Goal: Information Seeking & Learning: Learn about a topic

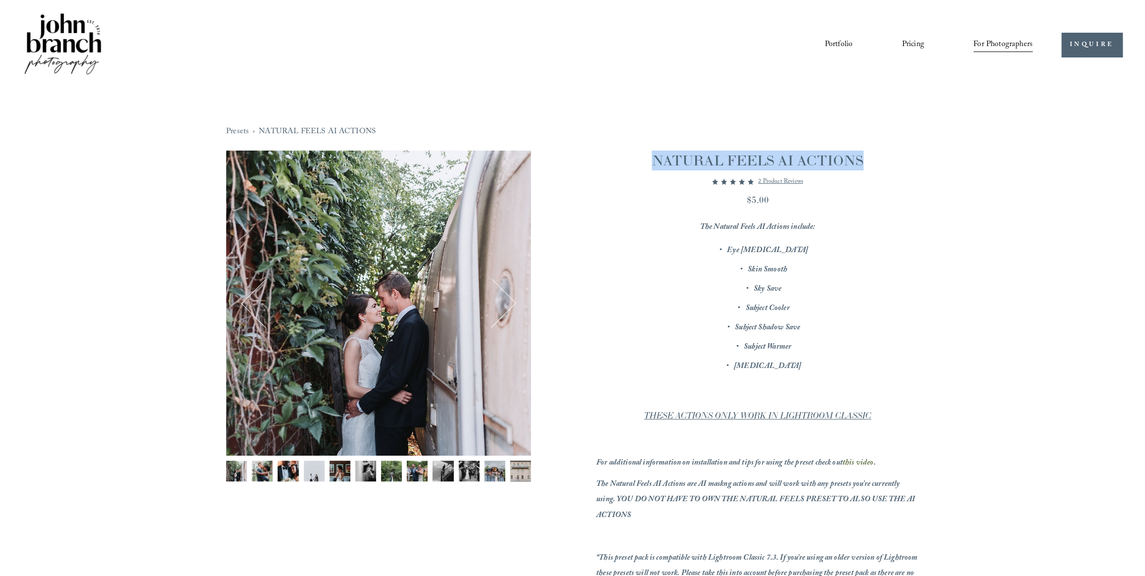
click at [0, 0] on span "Presets" at bounding box center [0, 0] width 0 height 0
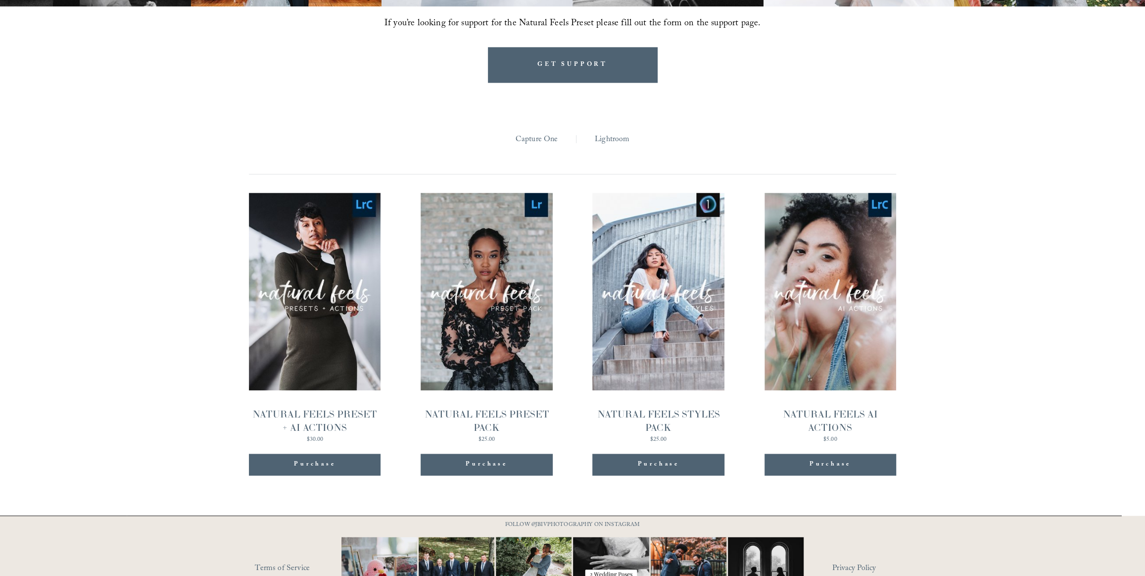
scroll to position [1070, 0]
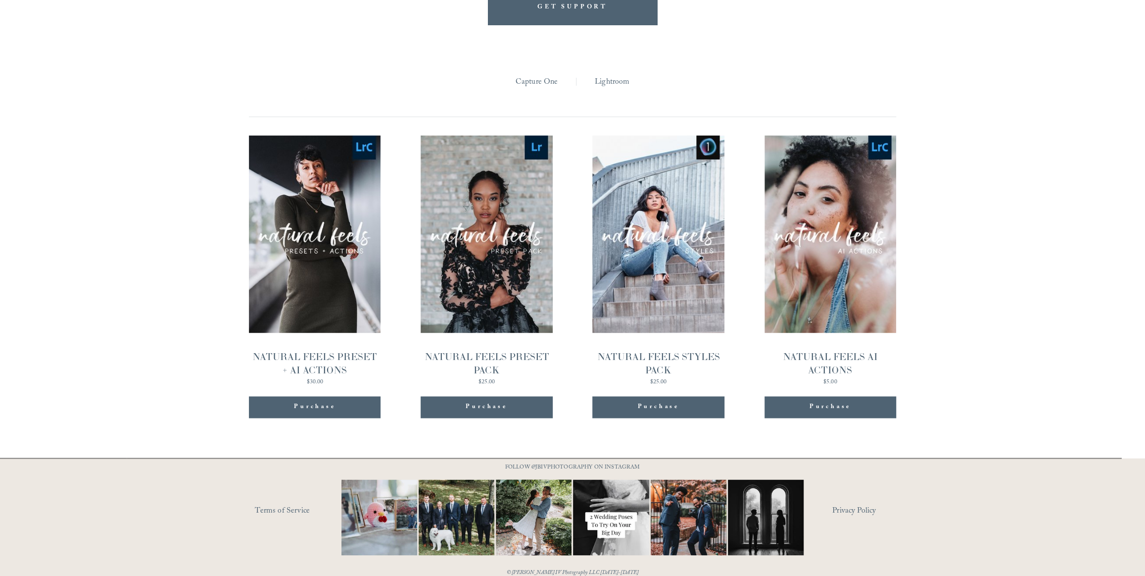
click at [502, 275] on link "Quick View NATURAL FEELS PRESET PACK $25.00" at bounding box center [487, 260] width 132 height 250
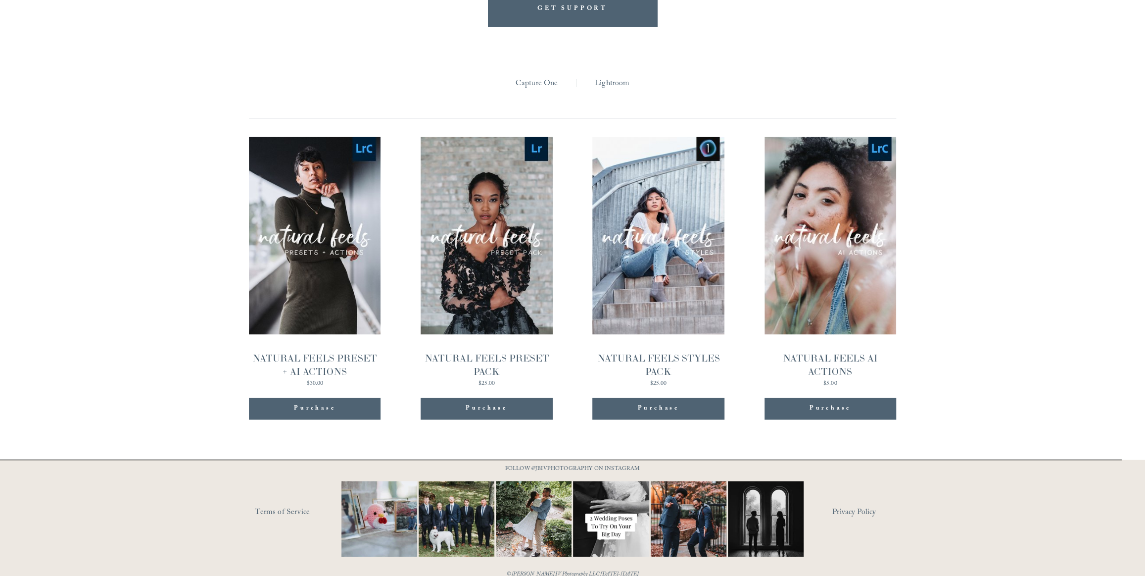
click at [624, 289] on link "Quick View NATURAL FEELS STYLES PACK $25.00" at bounding box center [658, 262] width 132 height 250
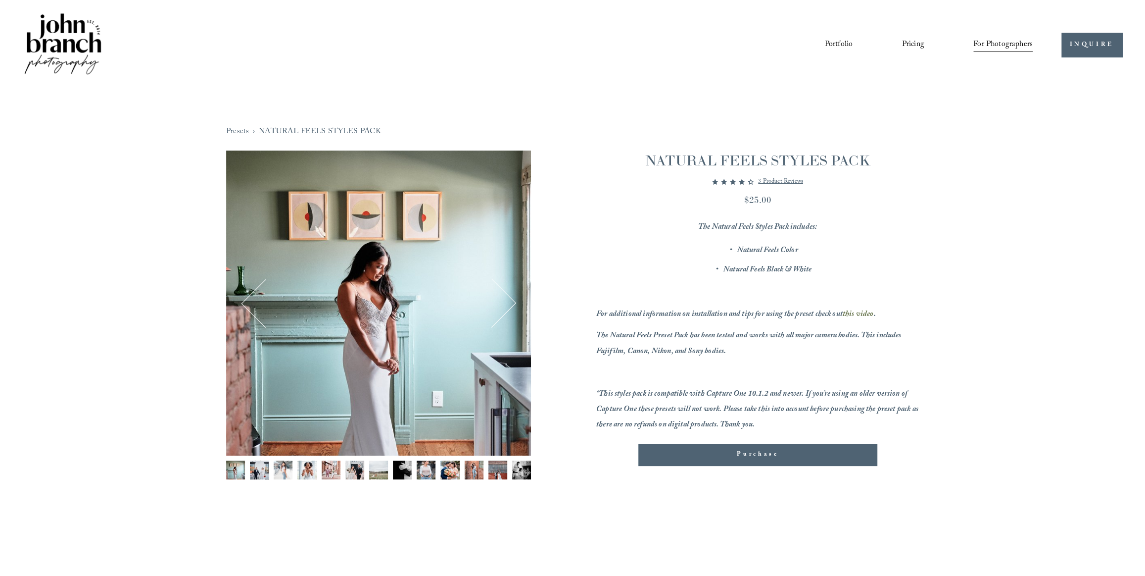
click at [503, 300] on button "Next" at bounding box center [492, 303] width 44 height 44
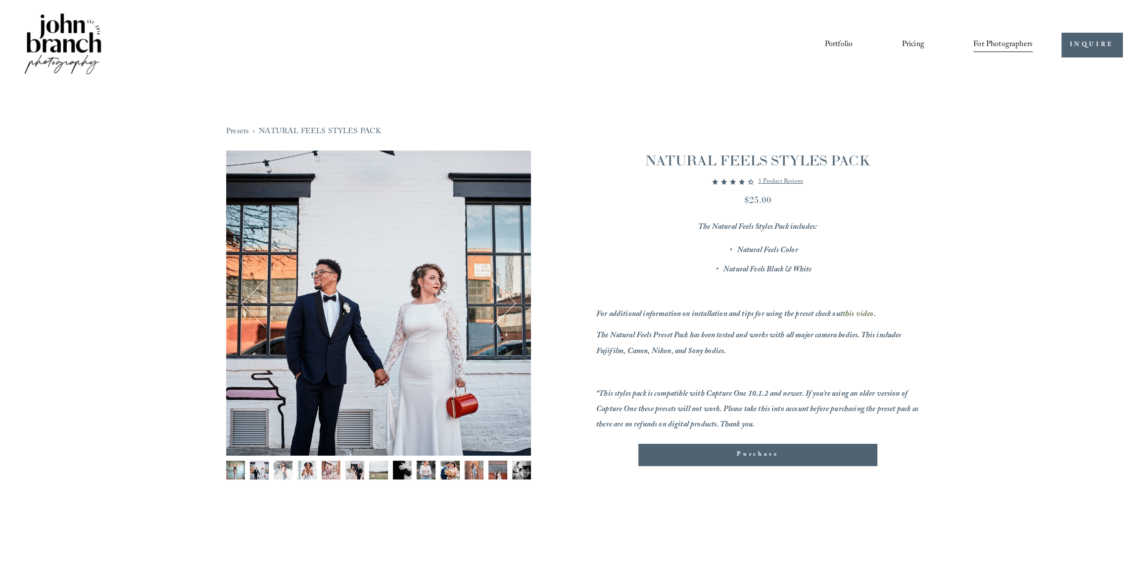
click at [503, 300] on button "Next" at bounding box center [492, 303] width 44 height 44
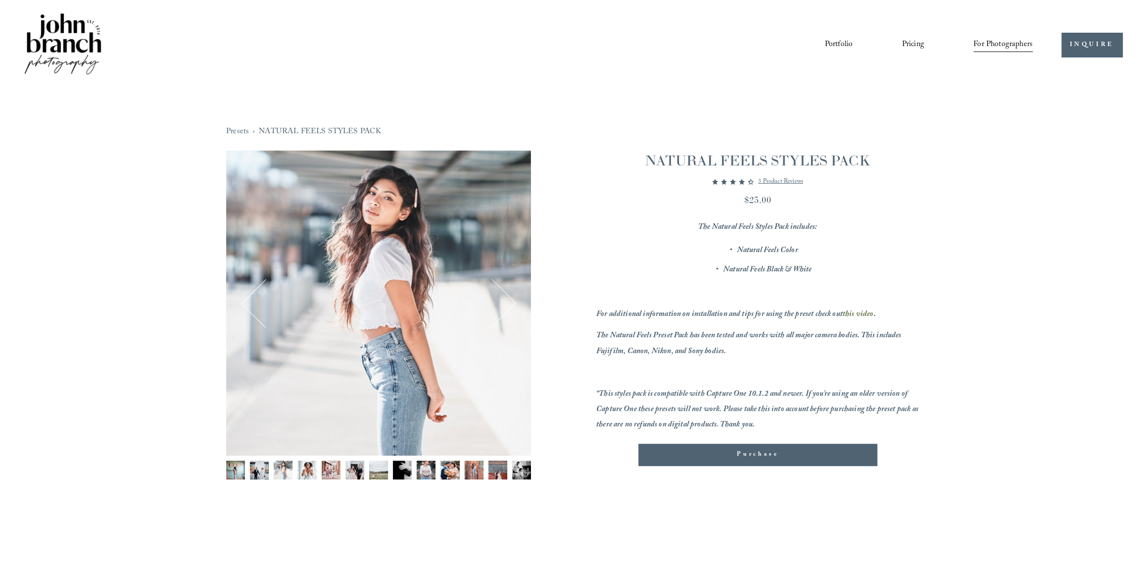
click at [503, 300] on button "Next" at bounding box center [492, 303] width 44 height 44
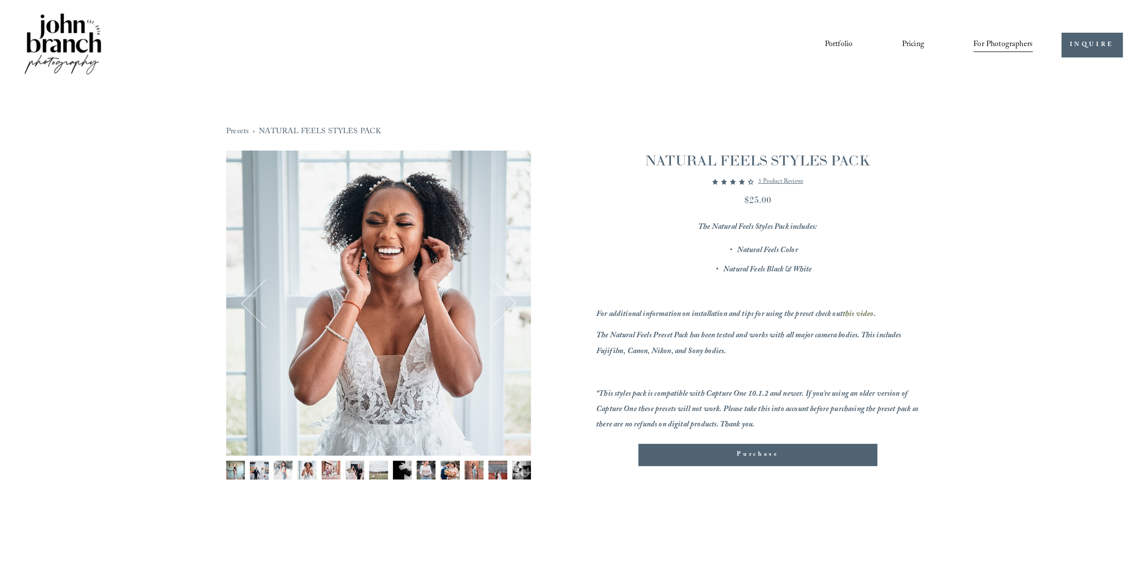
click at [503, 300] on button "Next" at bounding box center [492, 303] width 44 height 44
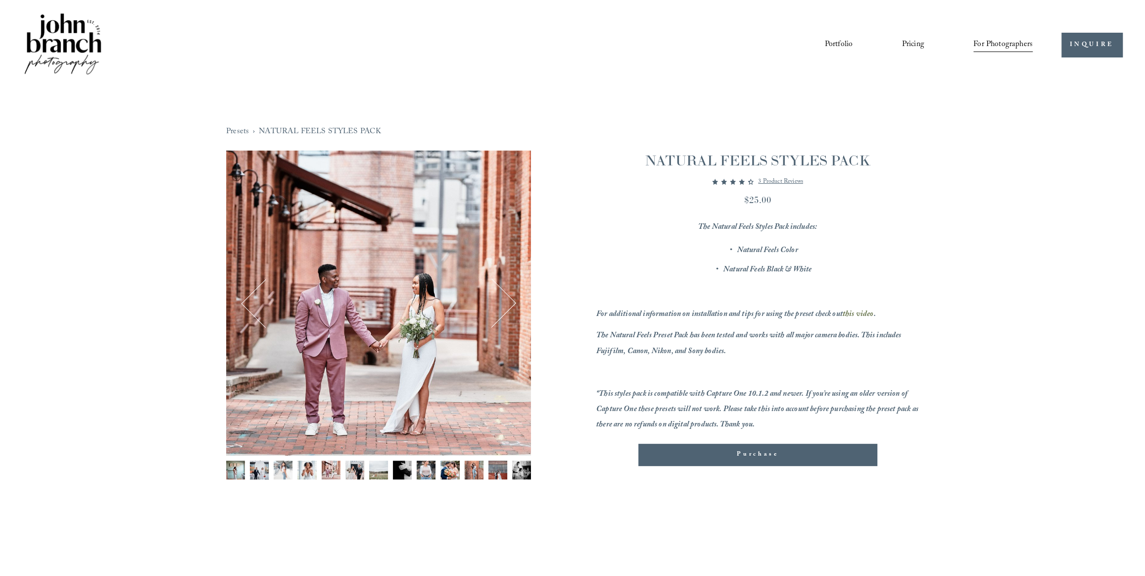
click at [503, 300] on button "Next" at bounding box center [492, 303] width 44 height 44
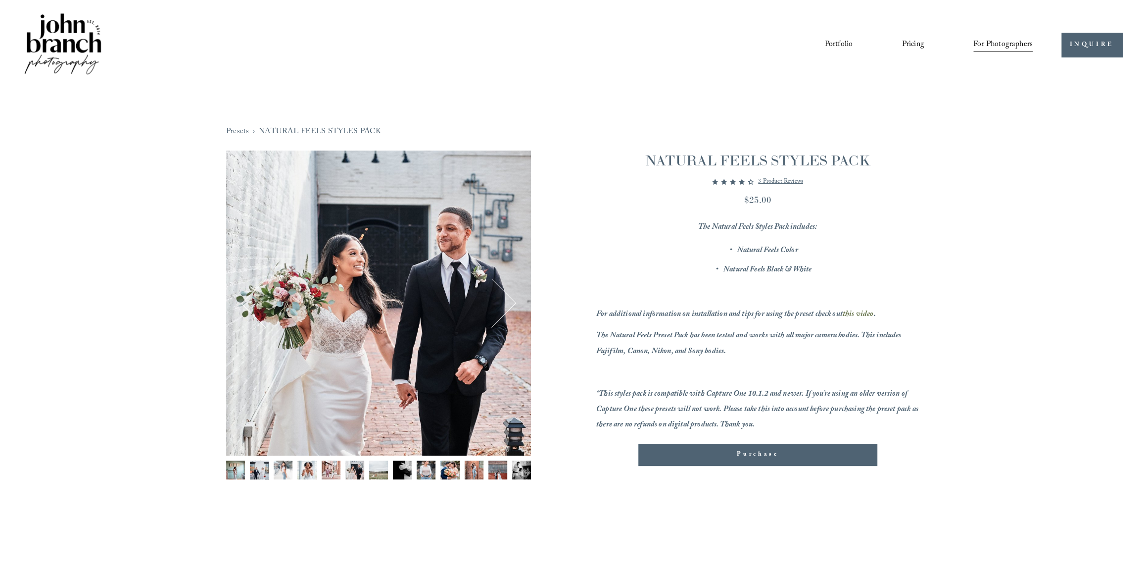
click at [503, 300] on button "Next" at bounding box center [492, 303] width 44 height 44
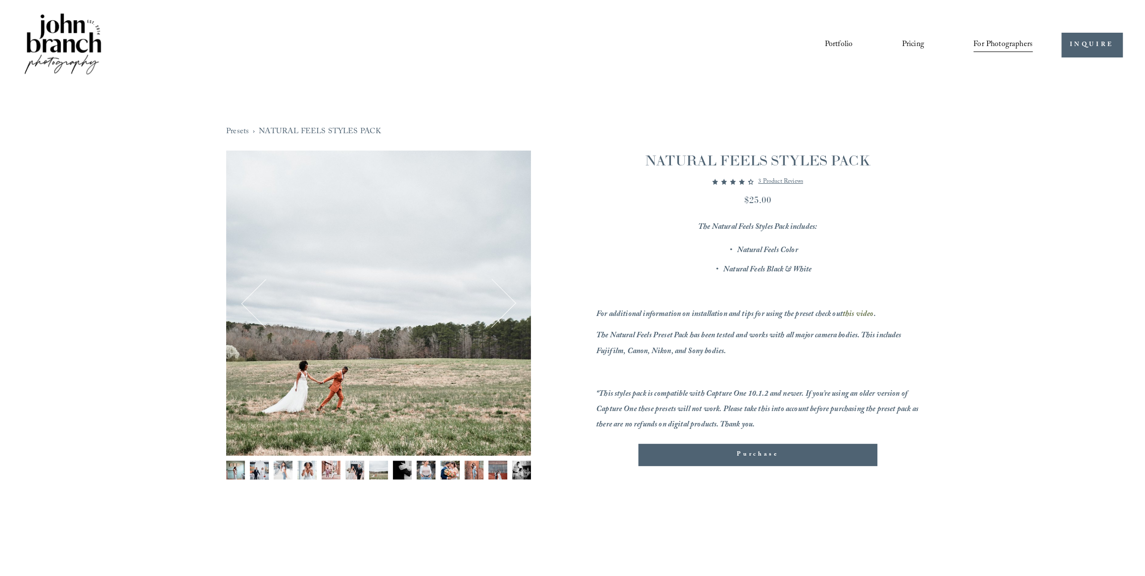
click at [503, 300] on button "Next" at bounding box center [492, 303] width 44 height 44
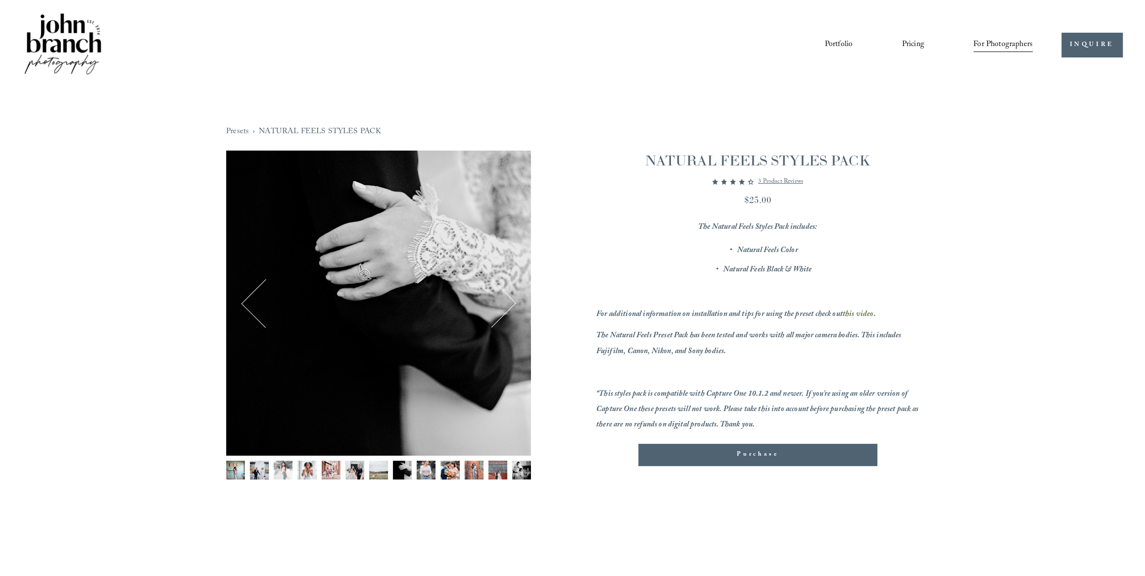
click at [508, 304] on button "Next" at bounding box center [492, 303] width 44 height 44
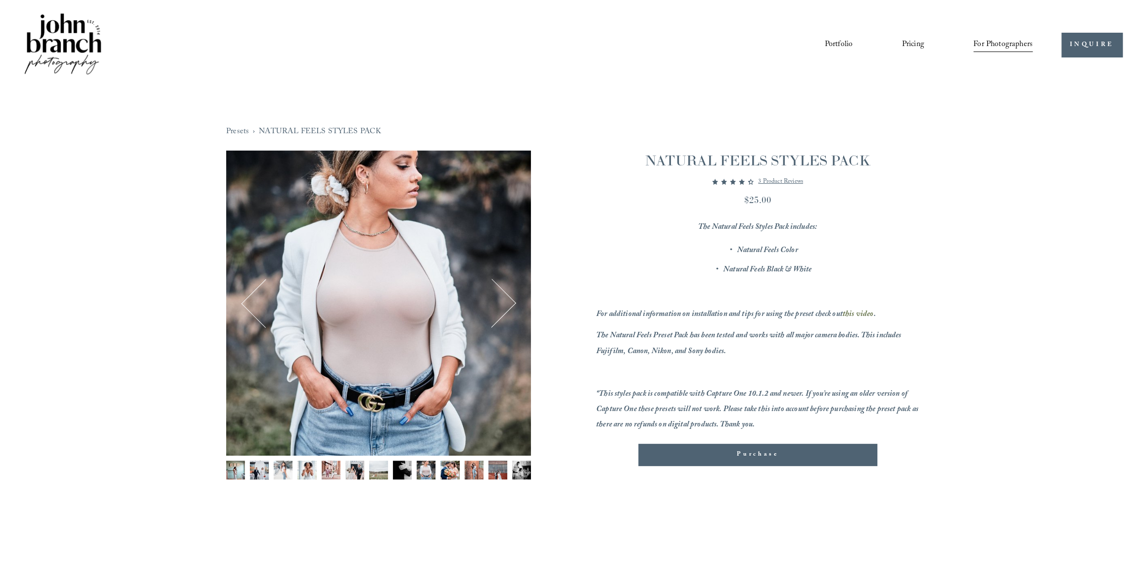
click at [534, 301] on div "9 / 13 Image 1 of 13 Image 2 of 13" at bounding box center [572, 345] width 693 height 391
click at [514, 295] on div "Image 9 of 13" at bounding box center [378, 302] width 305 height 305
click at [514, 305] on button "Next" at bounding box center [492, 303] width 44 height 44
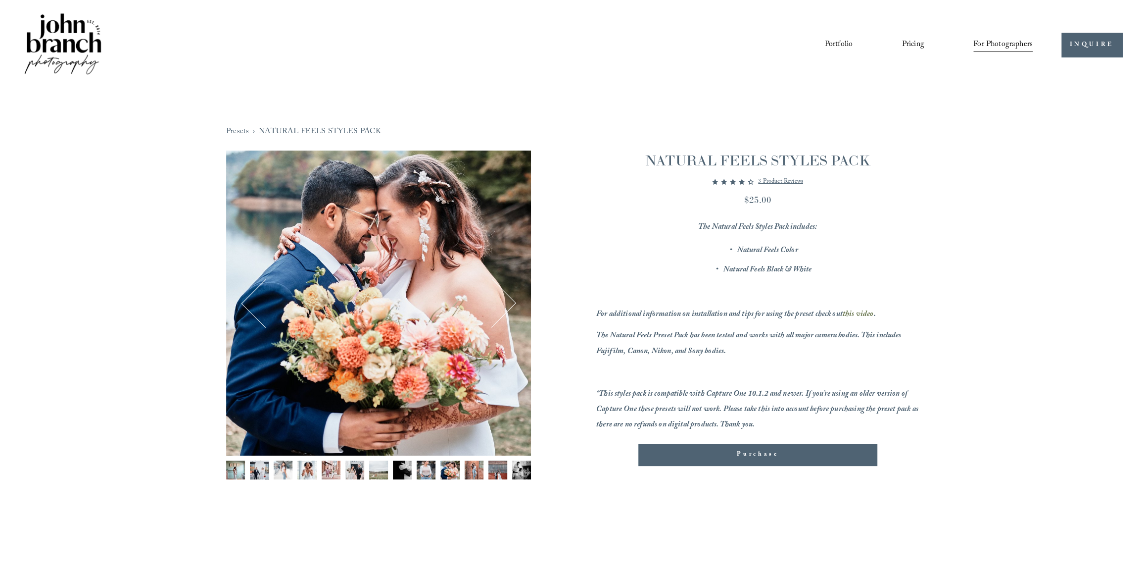
click at [514, 305] on button "Next" at bounding box center [492, 303] width 44 height 44
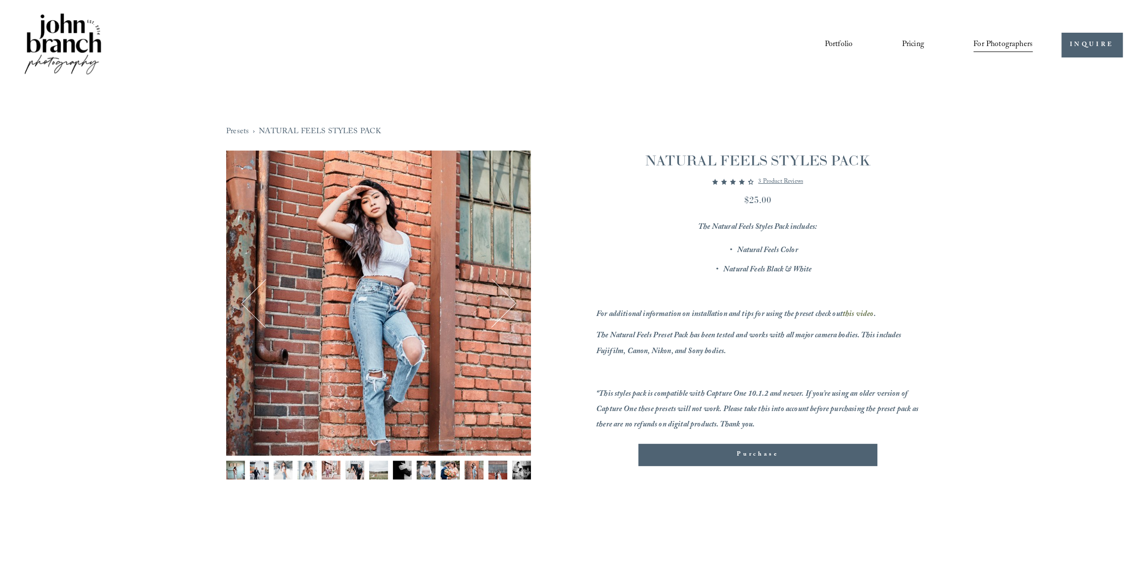
click at [514, 305] on button "Next" at bounding box center [492, 303] width 44 height 44
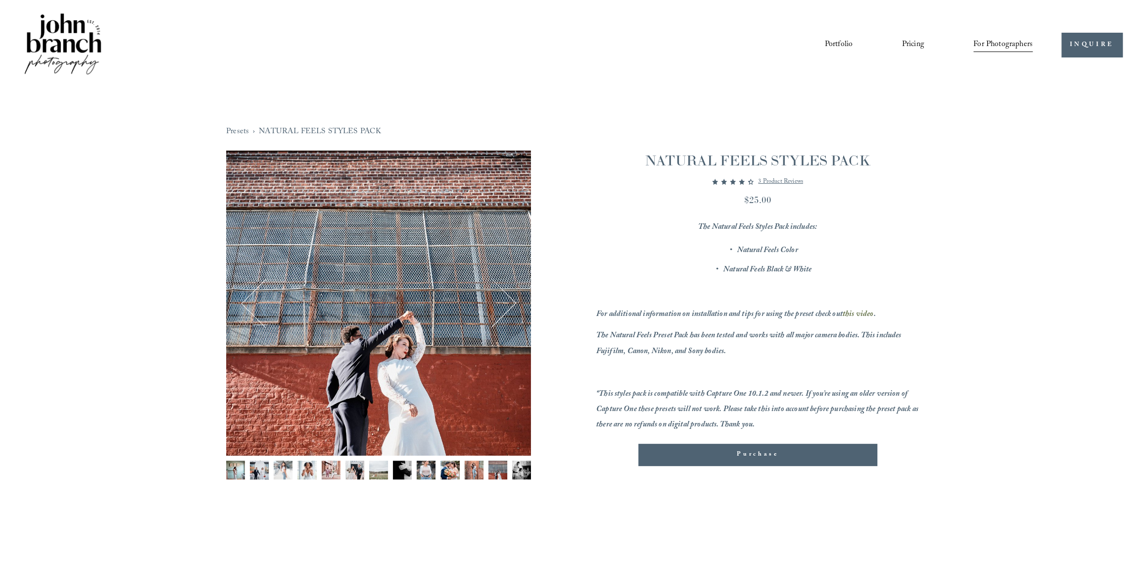
click at [514, 305] on button "Next" at bounding box center [492, 303] width 44 height 44
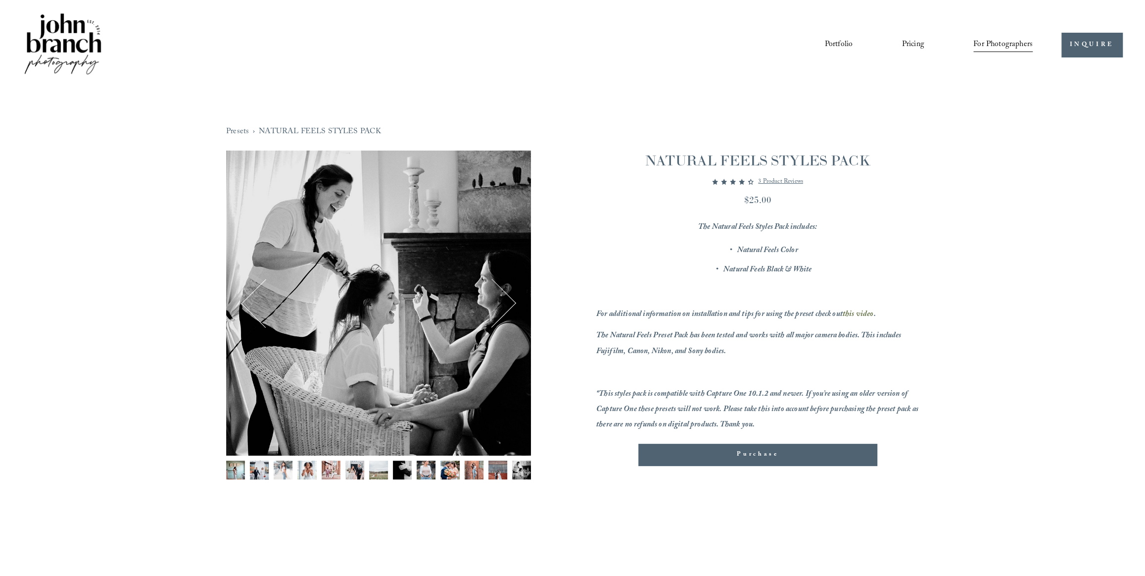
click at [514, 305] on div "Image 13 of 13" at bounding box center [378, 302] width 305 height 305
click at [514, 303] on button "Next" at bounding box center [492, 303] width 44 height 44
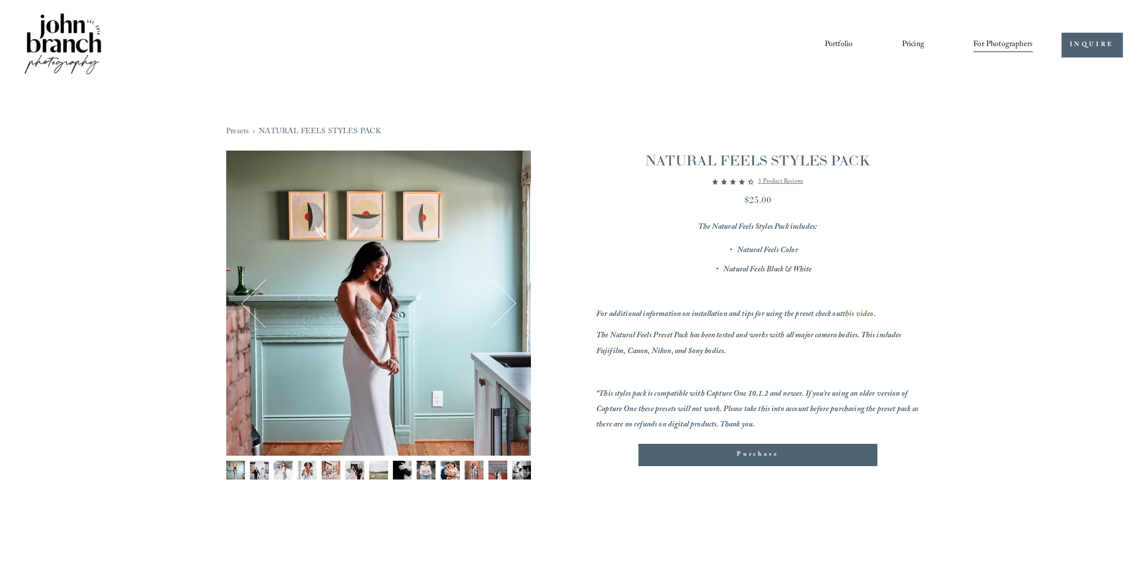
click at [506, 307] on button "Next" at bounding box center [492, 303] width 44 height 44
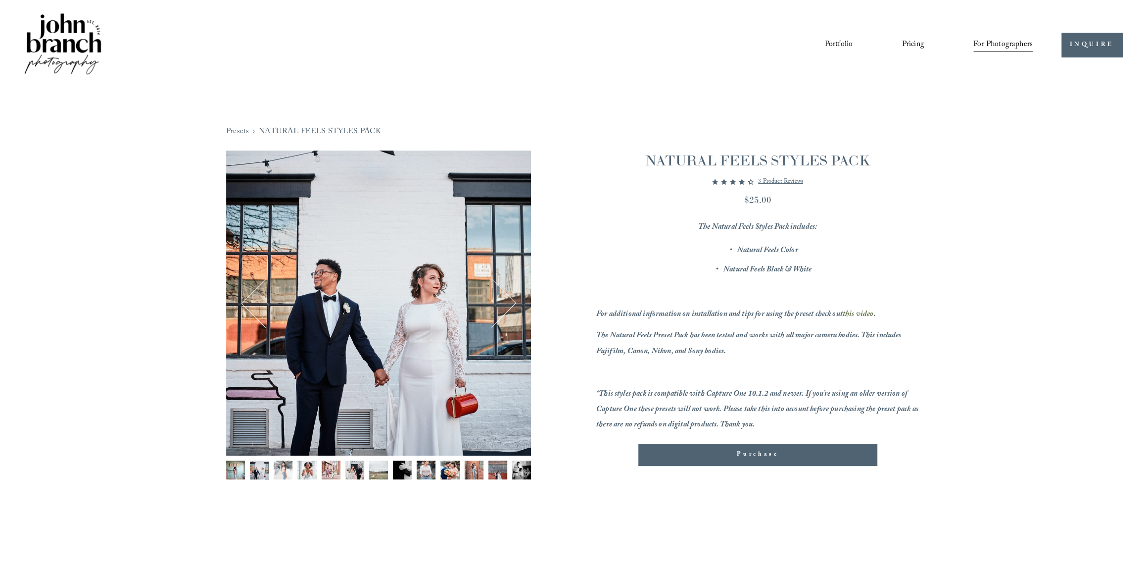
click at [506, 307] on button "Next" at bounding box center [492, 303] width 44 height 44
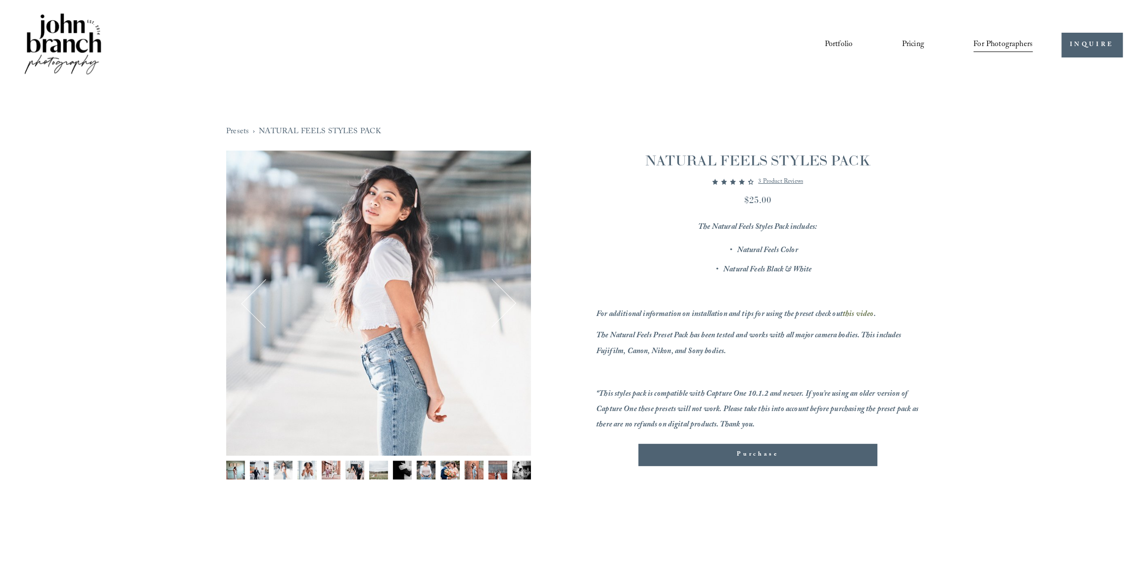
click at [506, 307] on button "Next" at bounding box center [492, 303] width 44 height 44
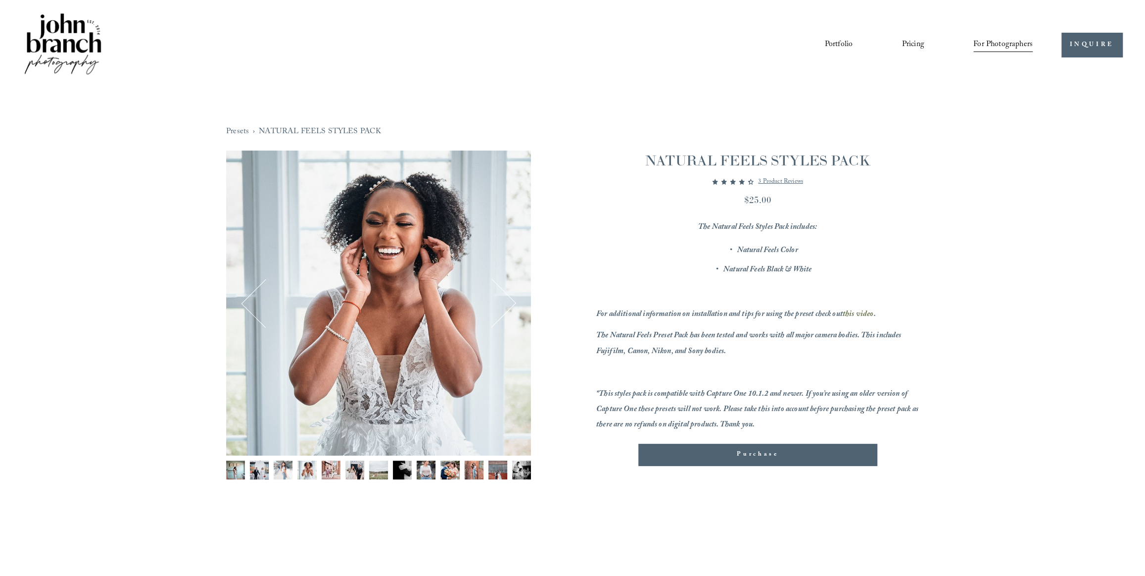
click at [506, 307] on button "Next" at bounding box center [492, 303] width 44 height 44
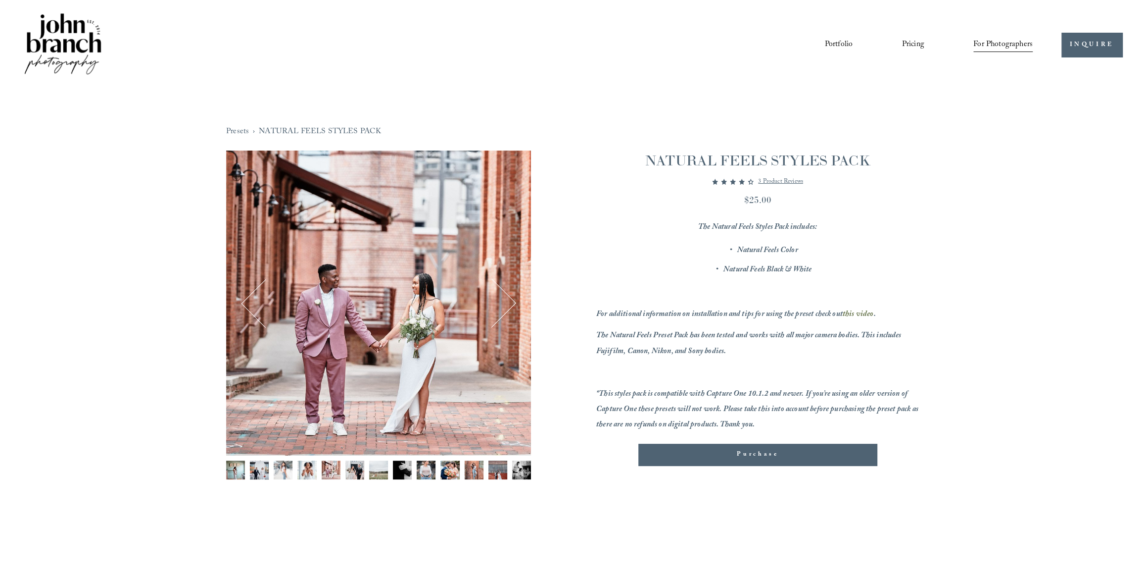
click at [506, 307] on button "Next" at bounding box center [492, 303] width 44 height 44
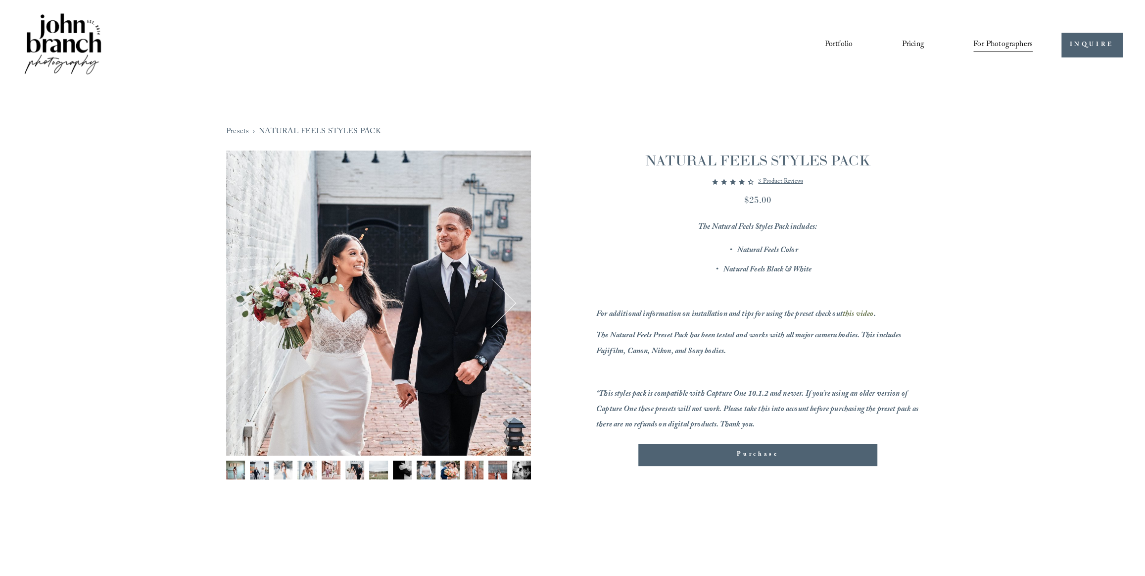
click at [515, 301] on div "Image 6 of 13" at bounding box center [378, 302] width 305 height 305
click at [514, 301] on button "Next" at bounding box center [492, 303] width 44 height 44
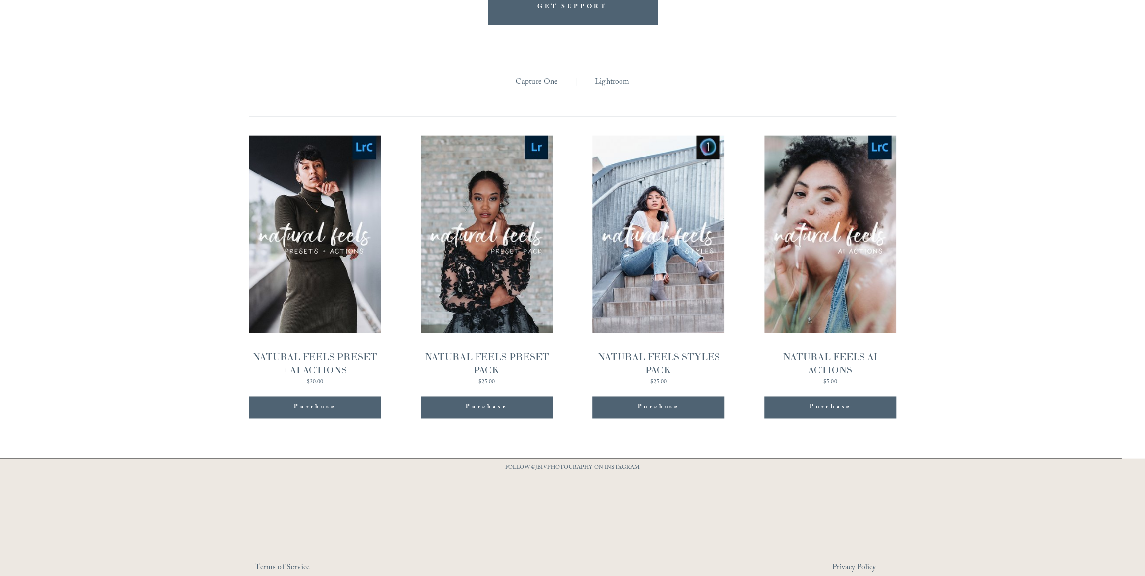
scroll to position [1069, 0]
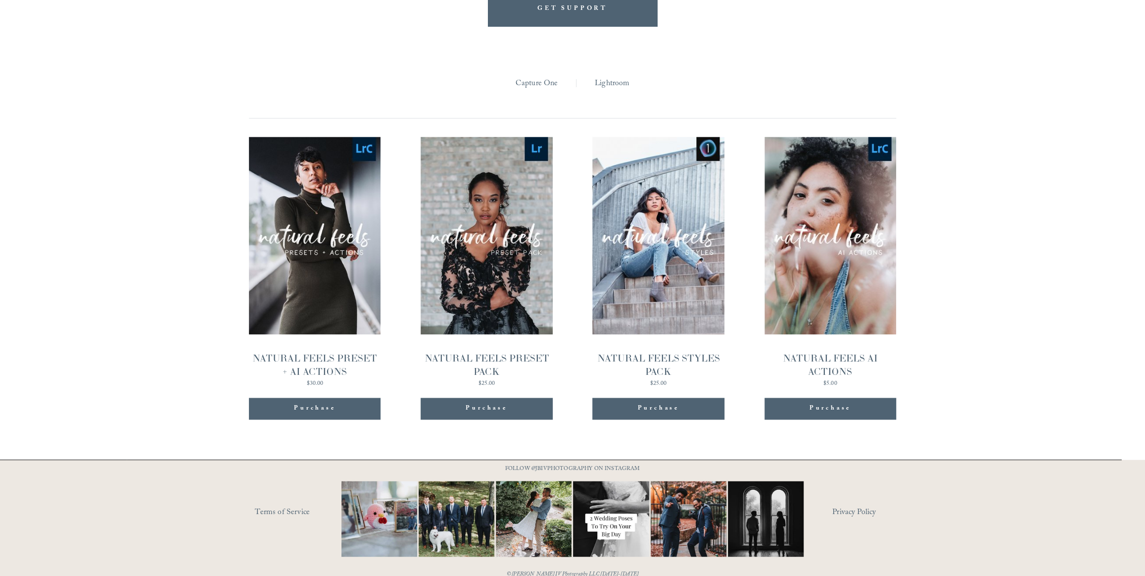
click at [342, 278] on link "Quick View NATURAL FEELS PRESET + AI ACTIONS $30.00" at bounding box center [315, 262] width 132 height 250
click at [526, 255] on link "Quick View NATURAL FEELS PRESET PACK $25.00" at bounding box center [487, 262] width 132 height 250
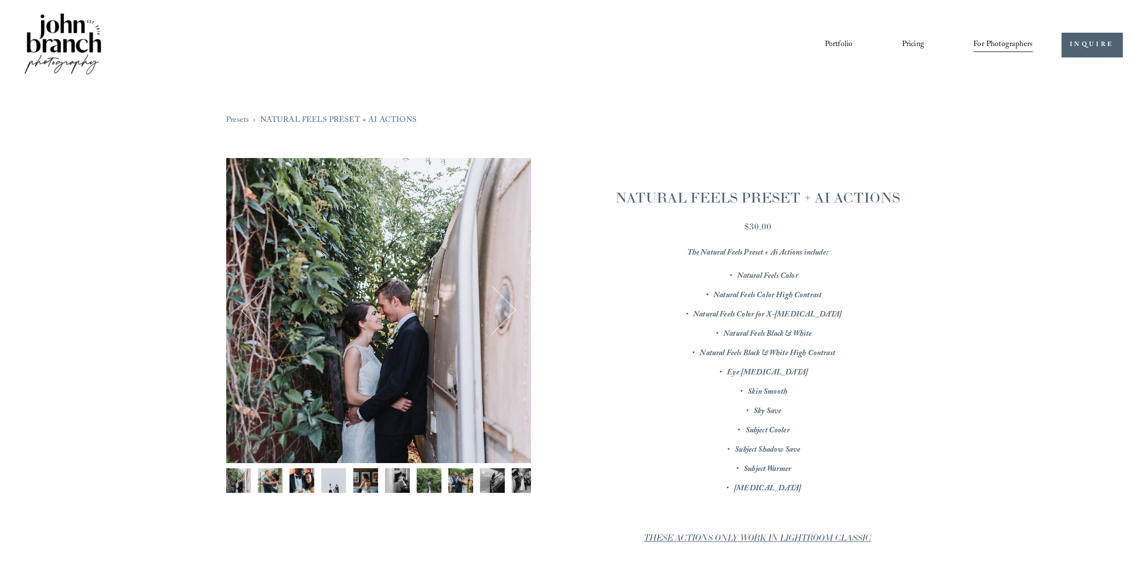
click at [514, 315] on div "Image 1 of 12" at bounding box center [378, 310] width 305 height 305
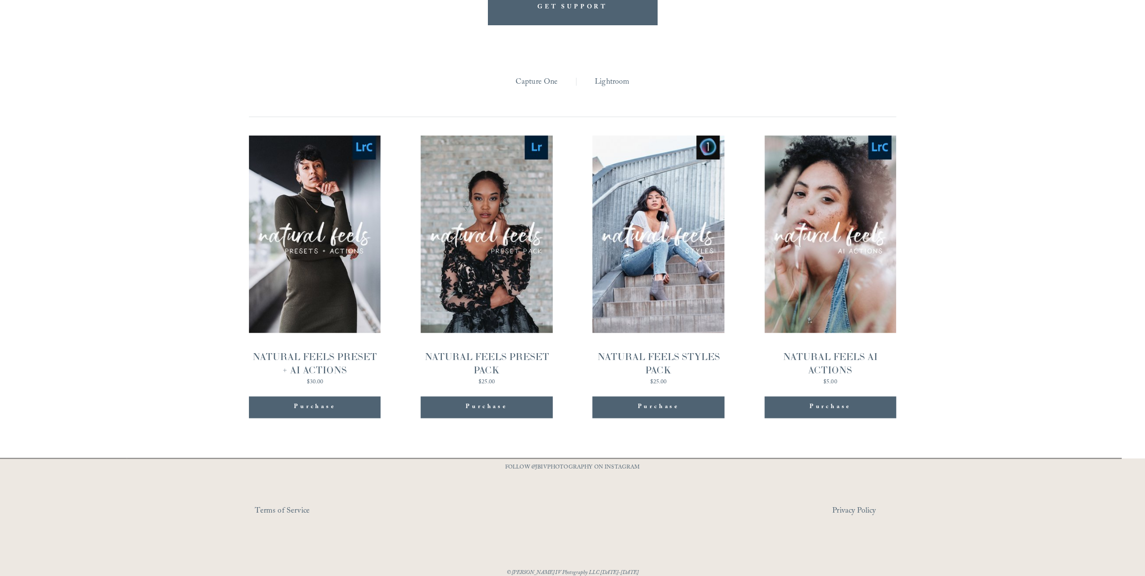
scroll to position [1069, 0]
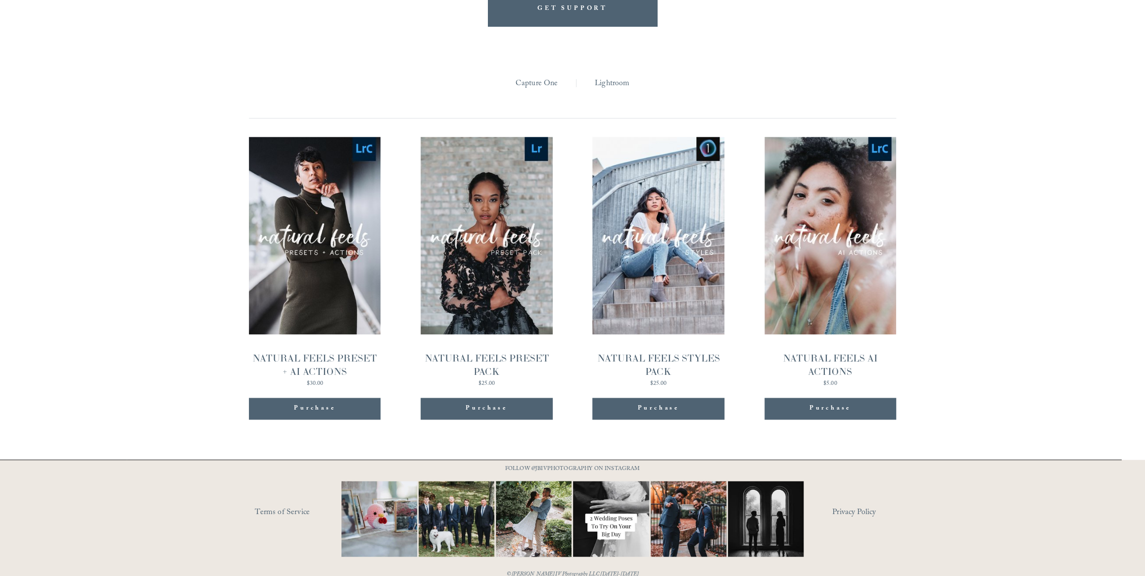
click at [478, 287] on link "Quick View NATURAL FEELS PRESET PACK $25.00" at bounding box center [487, 262] width 132 height 250
click at [336, 281] on link "Quick View NATURAL FEELS PRESET + AI ACTIONS $30.00" at bounding box center [315, 262] width 132 height 250
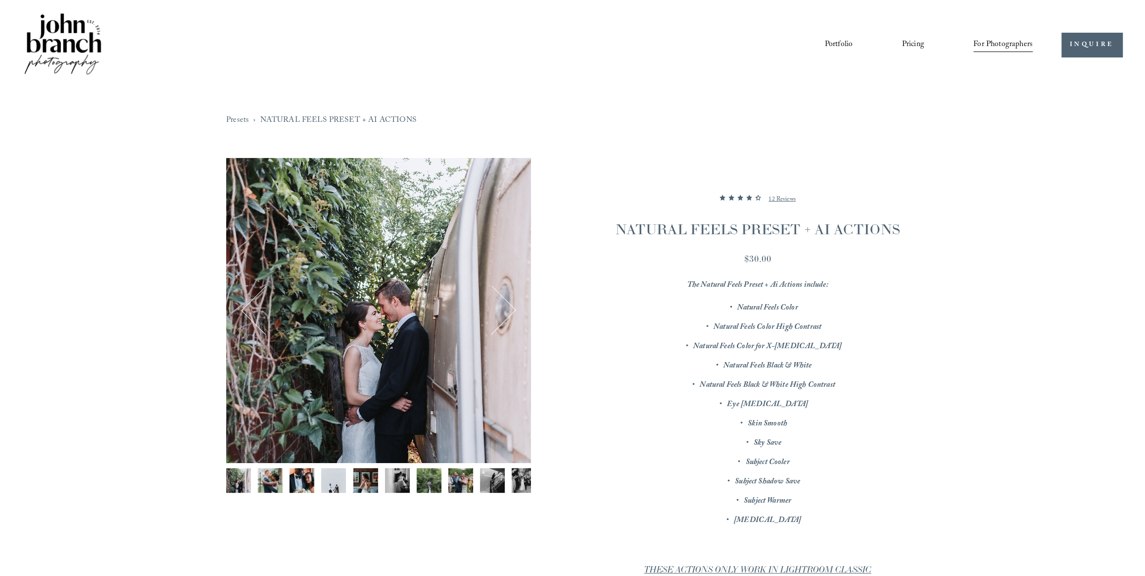
click at [501, 306] on button "Next" at bounding box center [492, 310] width 44 height 44
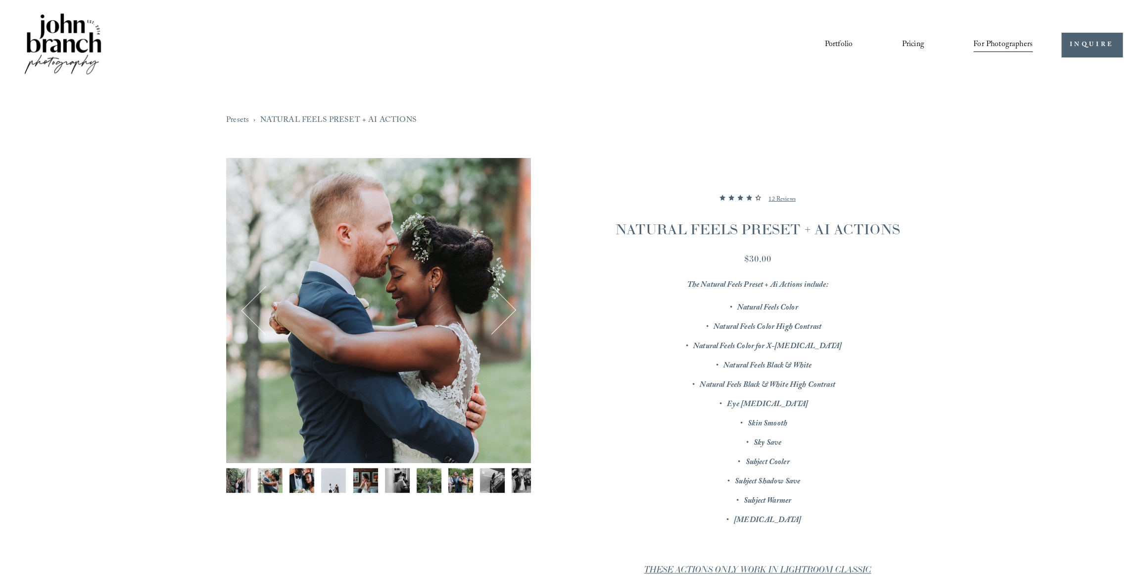
click at [501, 306] on button "Next" at bounding box center [492, 310] width 44 height 44
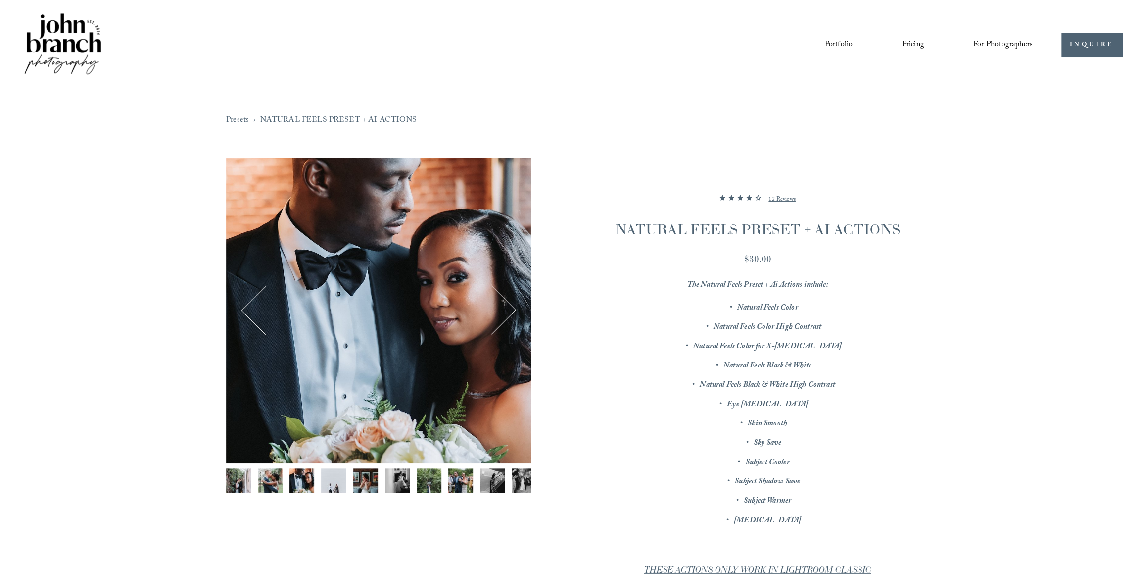
click at [501, 306] on button "Next" at bounding box center [492, 310] width 44 height 44
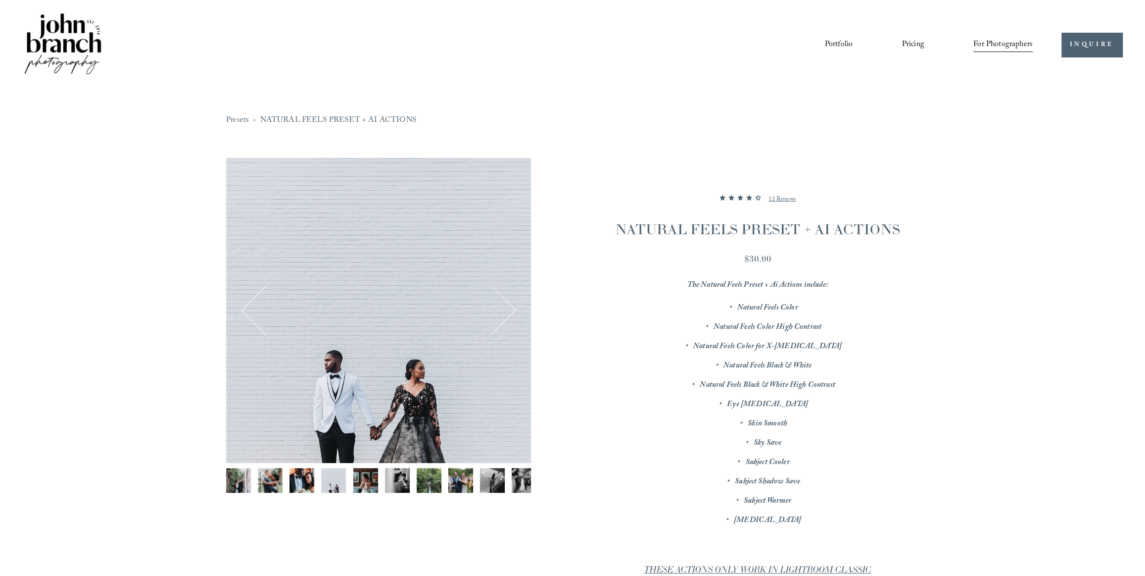
click at [501, 306] on button "Next" at bounding box center [492, 310] width 44 height 44
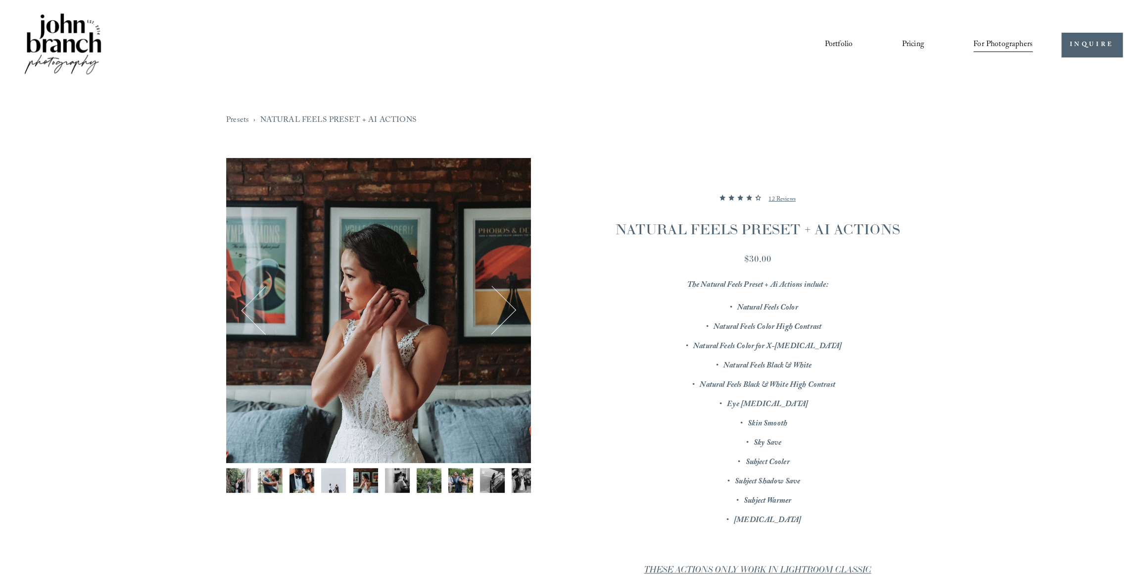
click at [501, 306] on button "Next" at bounding box center [492, 310] width 44 height 44
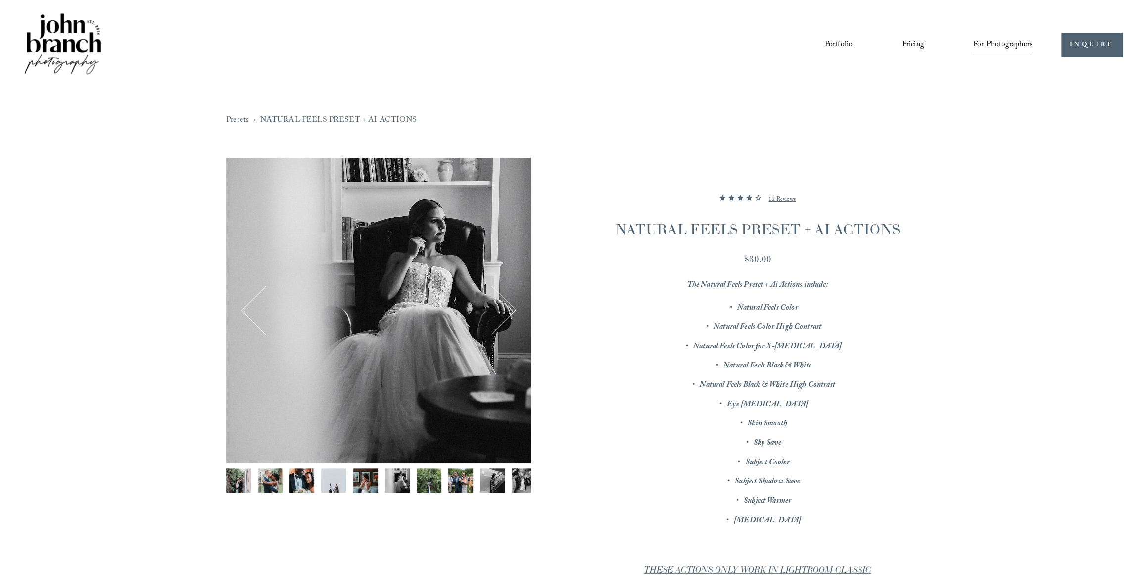
click at [501, 306] on button "Next" at bounding box center [492, 310] width 44 height 44
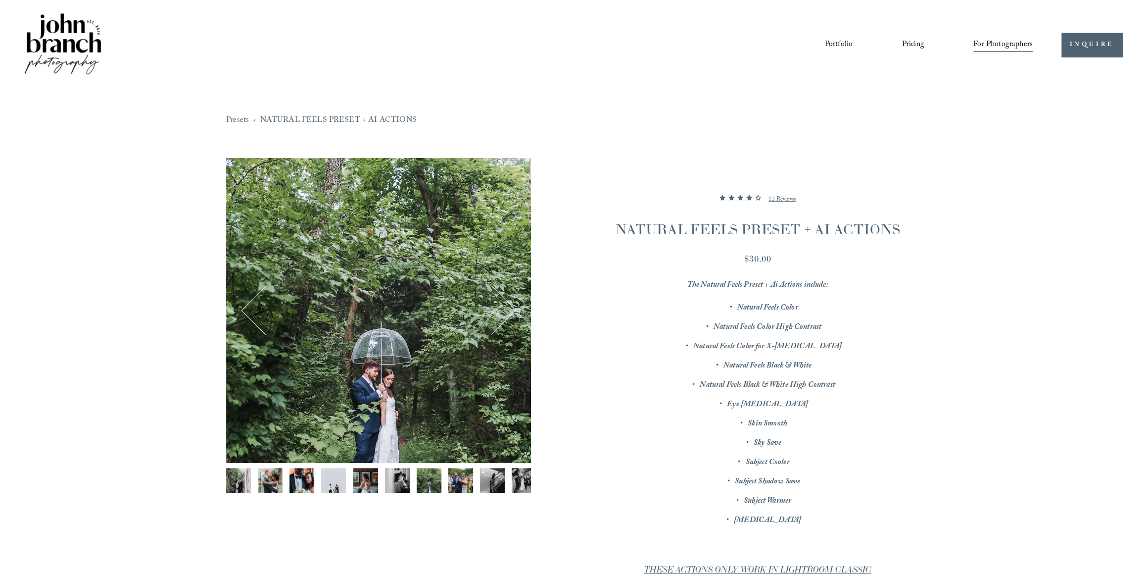
click at [501, 306] on button "Next" at bounding box center [492, 310] width 44 height 44
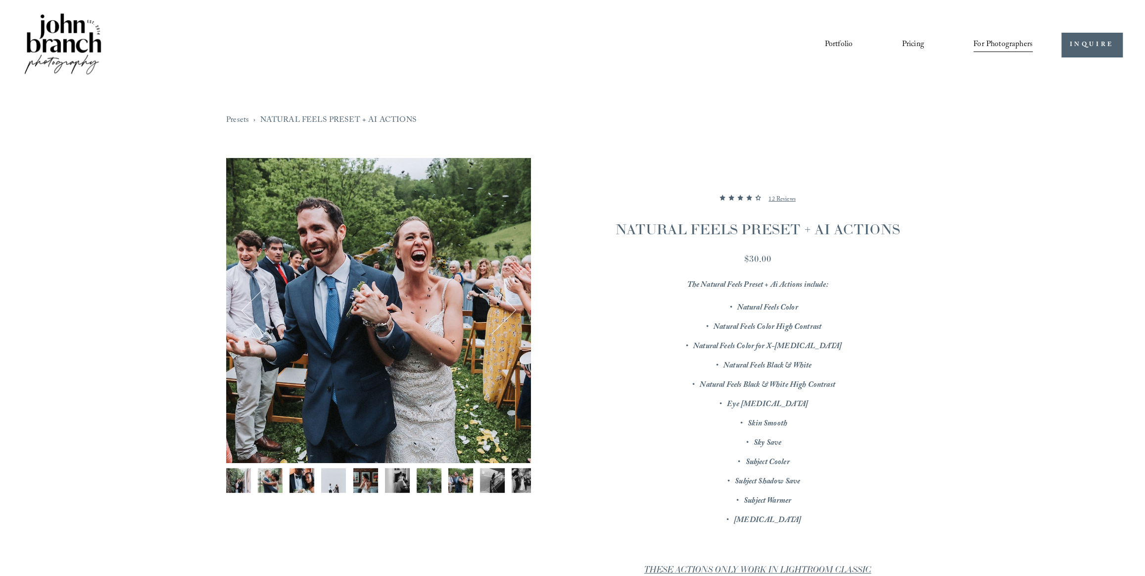
click at [501, 306] on button "Next" at bounding box center [492, 310] width 44 height 44
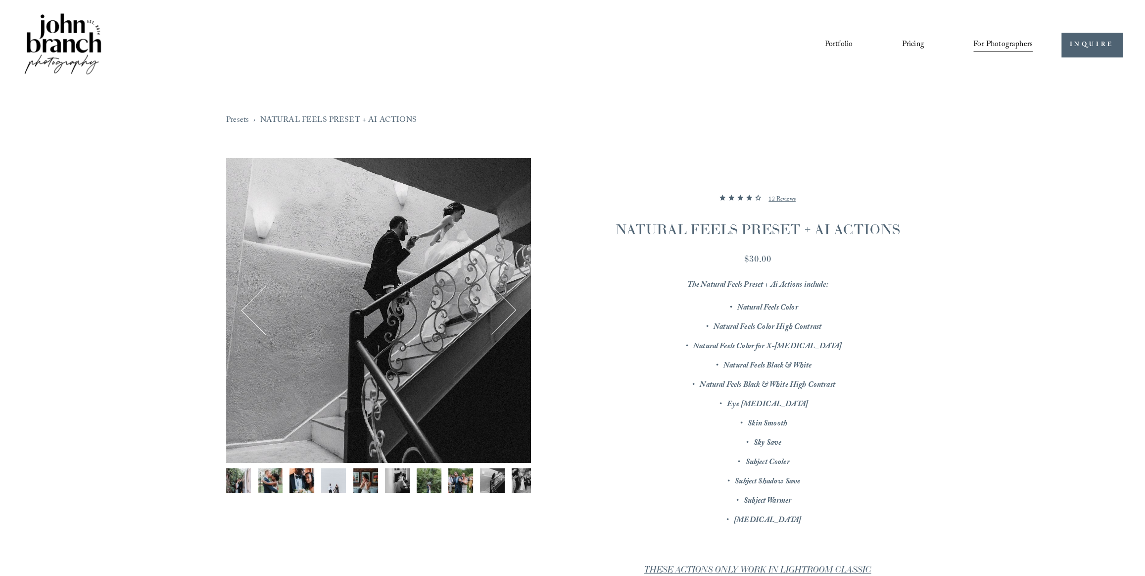
click at [501, 306] on button "Next" at bounding box center [492, 310] width 44 height 44
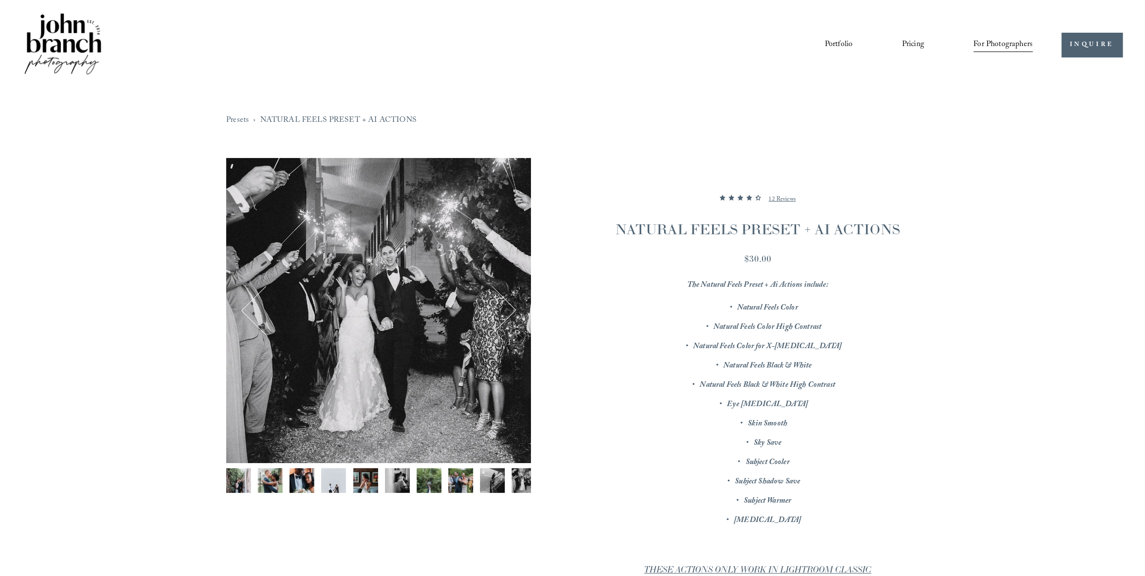
click at [501, 306] on button "Next" at bounding box center [492, 310] width 44 height 44
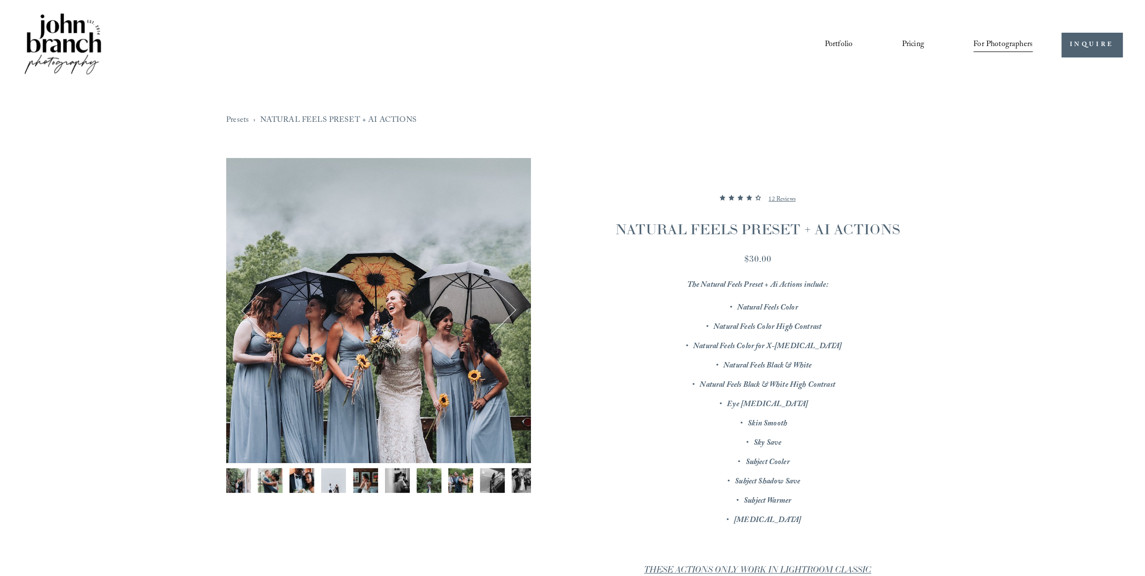
click at [501, 306] on button "Next" at bounding box center [492, 310] width 44 height 44
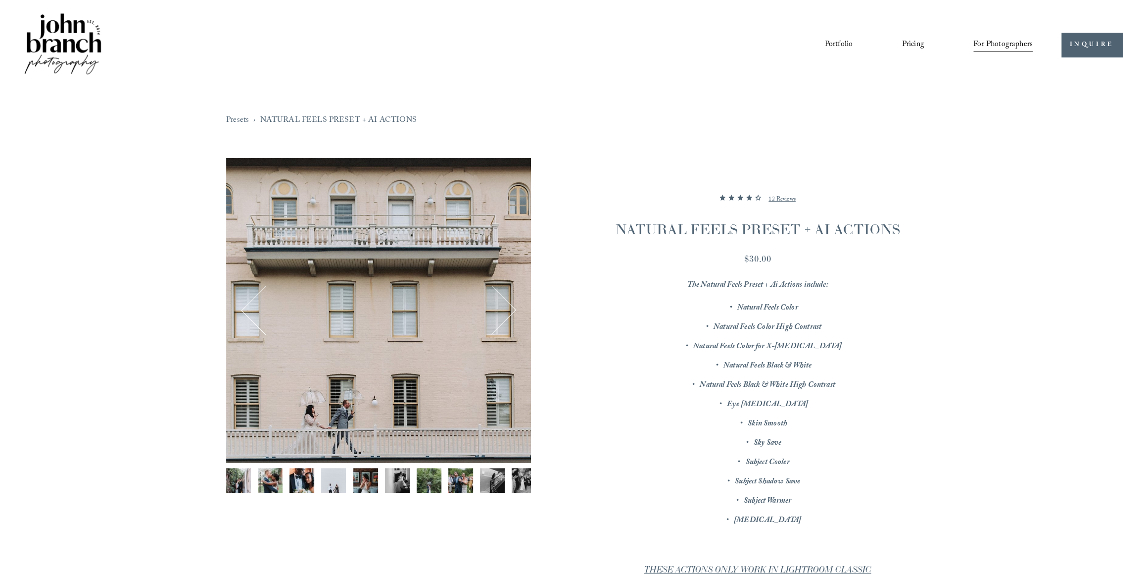
click at [501, 306] on button "Next" at bounding box center [492, 310] width 44 height 44
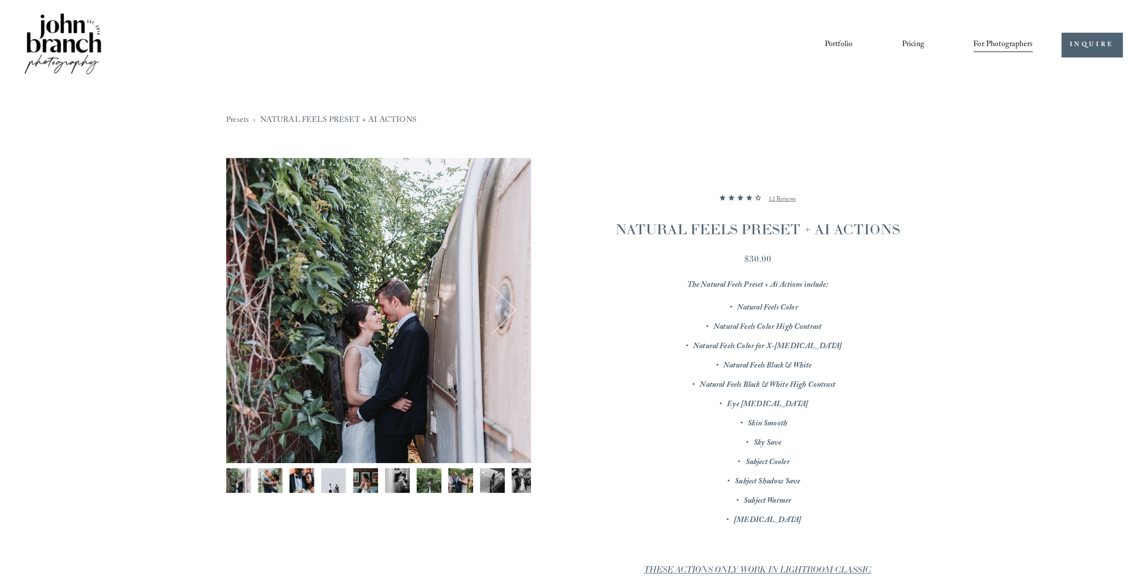
click at [506, 304] on button "Next" at bounding box center [492, 310] width 44 height 44
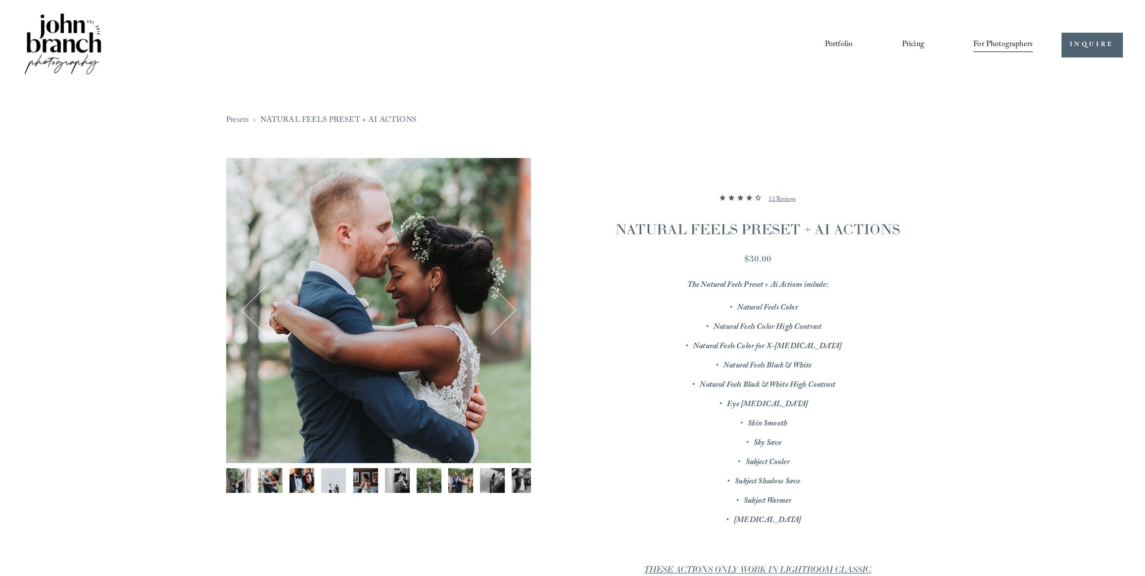
click at [506, 304] on button "Next" at bounding box center [492, 310] width 44 height 44
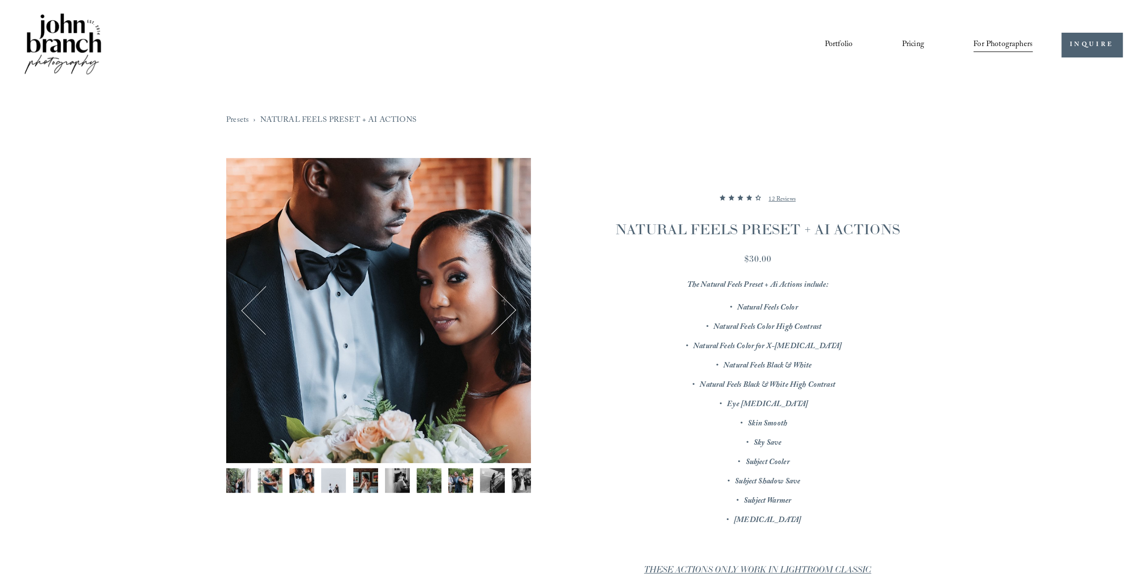
click at [506, 304] on button "Next" at bounding box center [492, 310] width 44 height 44
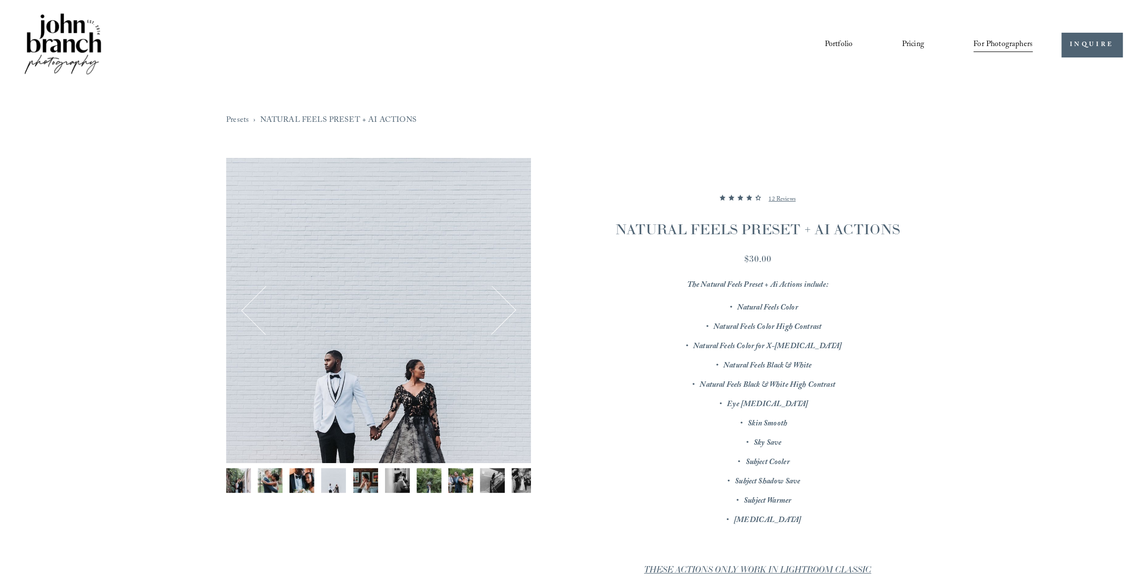
click at [506, 304] on button "Next" at bounding box center [492, 310] width 44 height 44
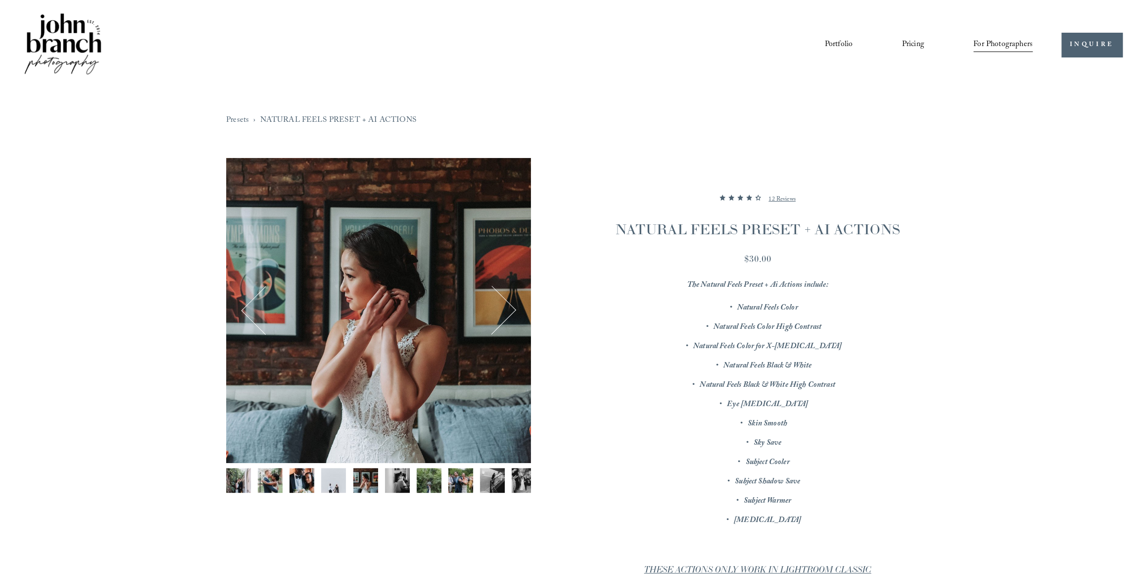
click at [506, 304] on button "Next" at bounding box center [492, 310] width 44 height 44
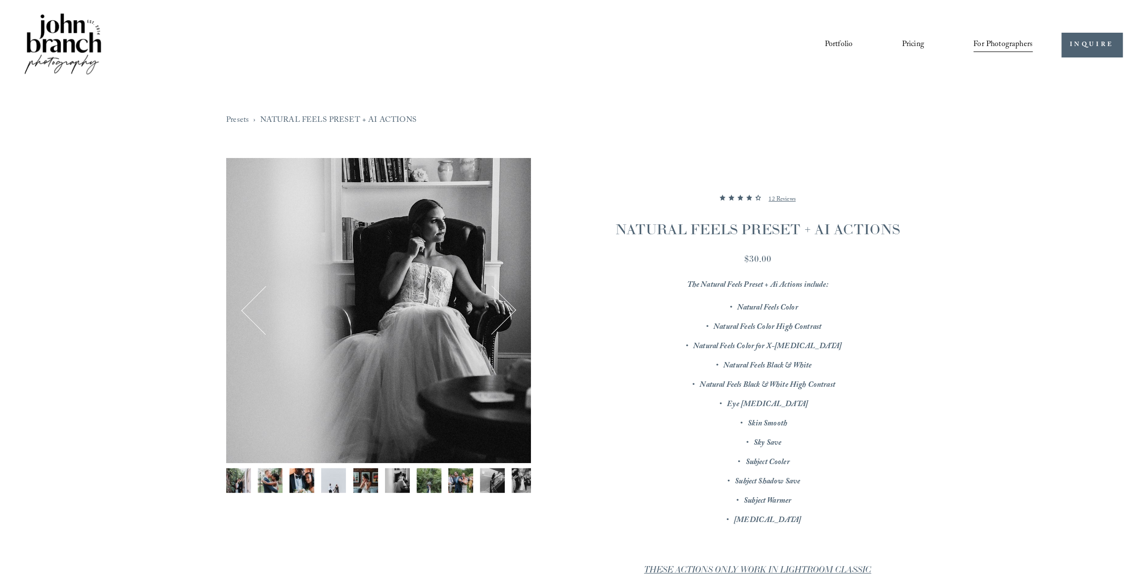
click at [506, 304] on button "Next" at bounding box center [492, 310] width 44 height 44
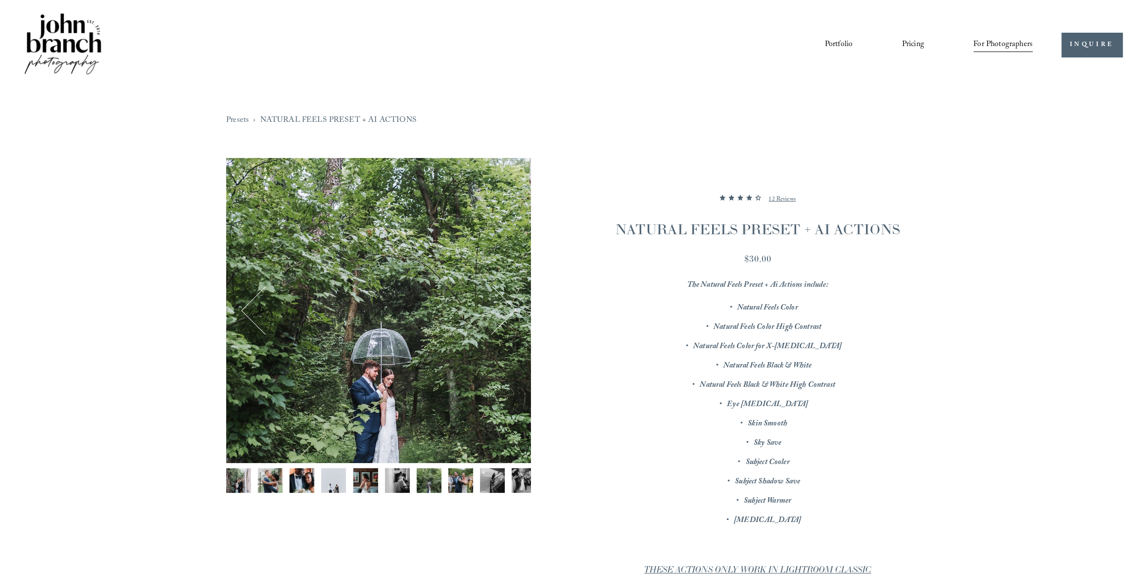
click at [506, 304] on button "Next" at bounding box center [492, 310] width 44 height 44
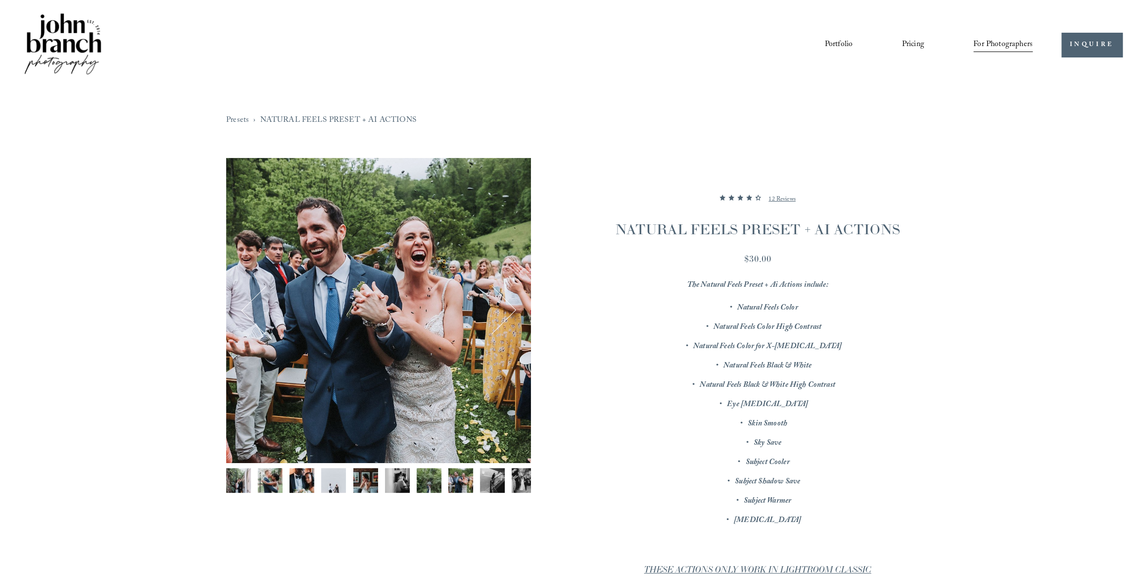
click at [506, 304] on button "Next" at bounding box center [492, 310] width 44 height 44
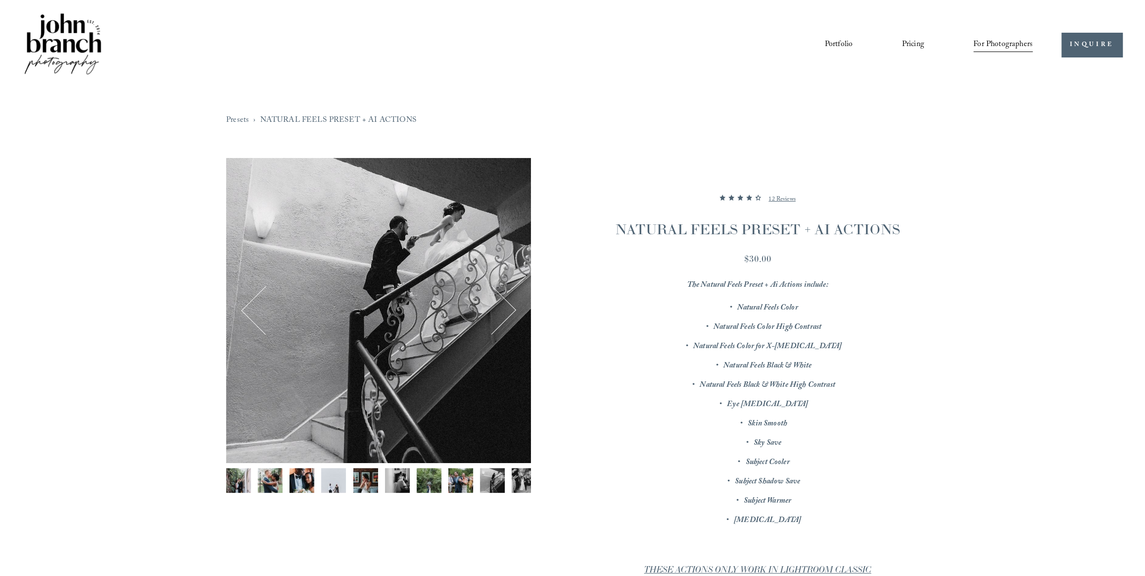
click at [506, 304] on button "Next" at bounding box center [492, 310] width 44 height 44
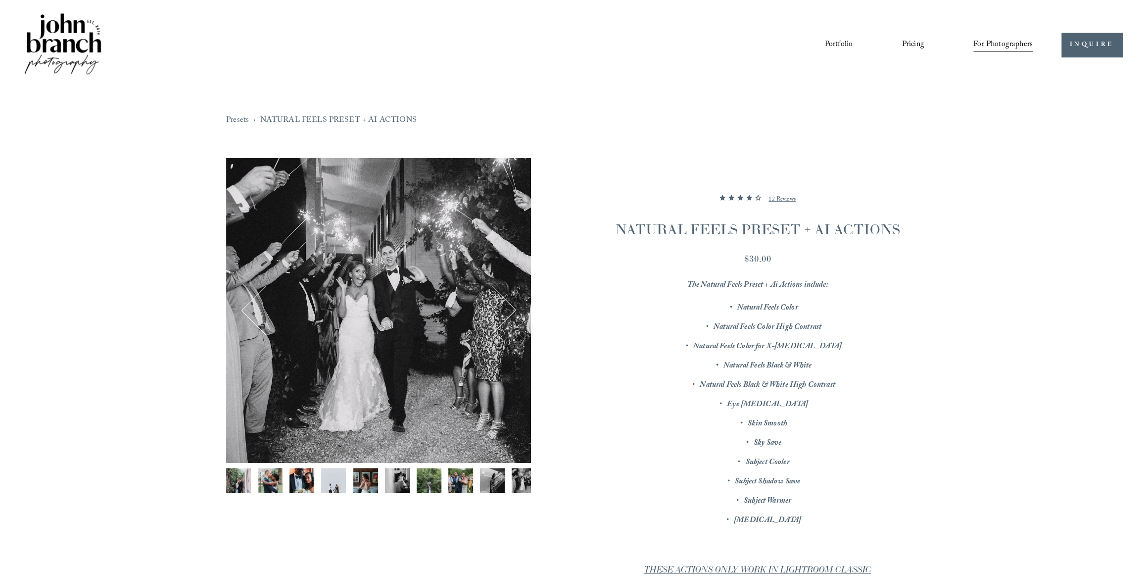
click at [506, 304] on button "Next" at bounding box center [492, 310] width 44 height 44
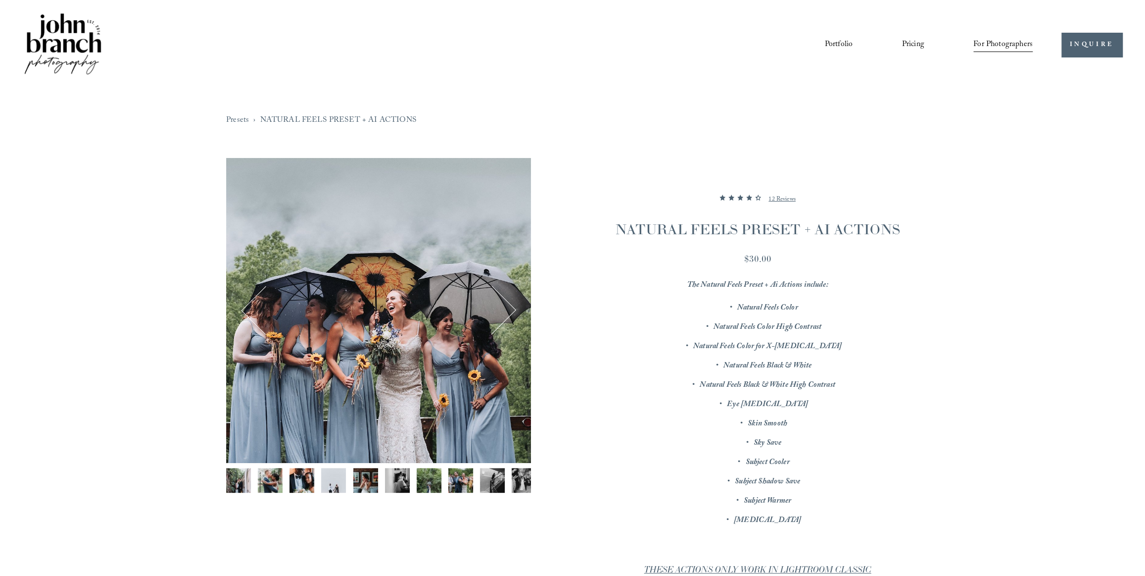
click at [506, 304] on button "Next" at bounding box center [492, 310] width 44 height 44
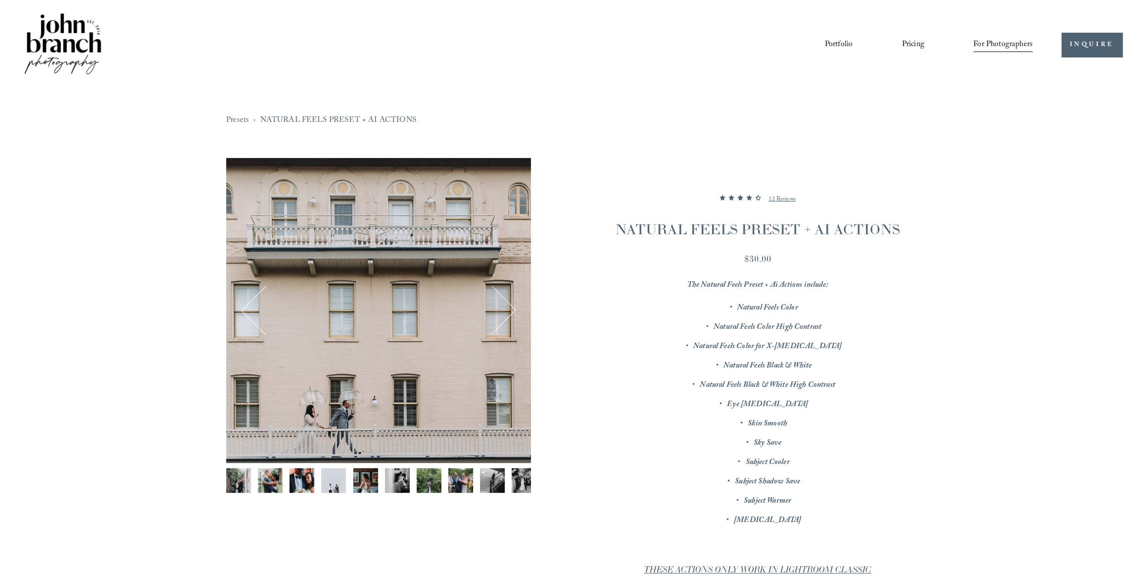
click at [506, 304] on button "Next" at bounding box center [492, 310] width 44 height 44
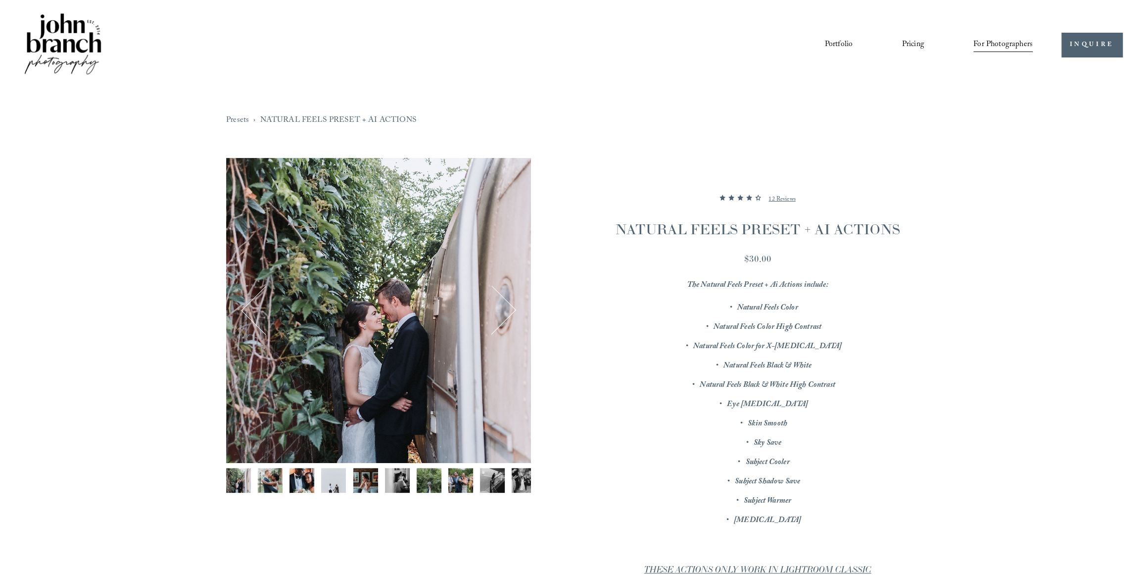
click at [0, 0] on span "Presets" at bounding box center [0, 0] width 0 height 0
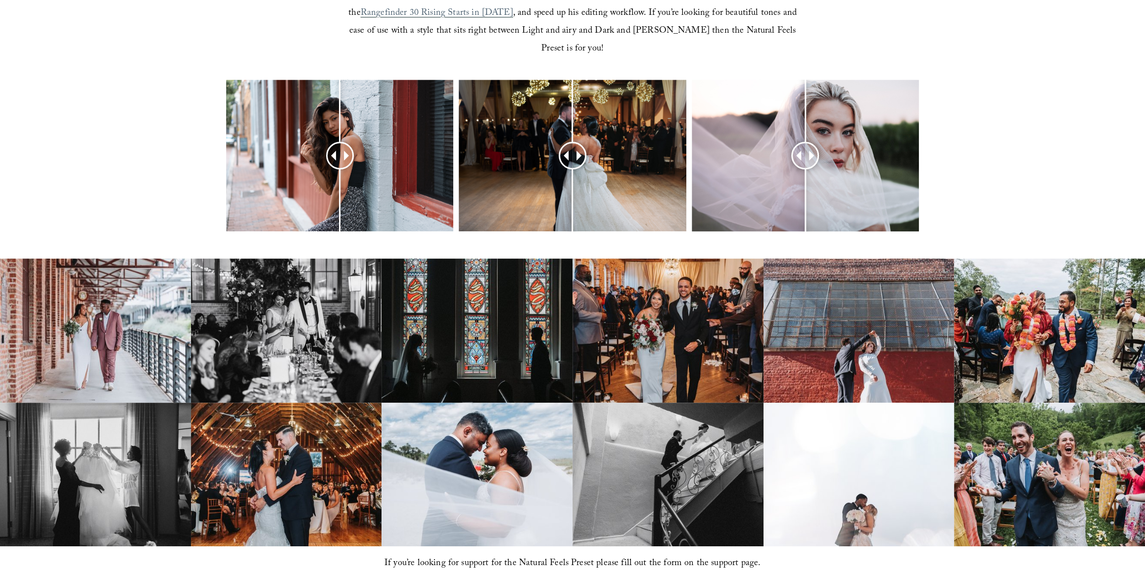
scroll to position [480, 0]
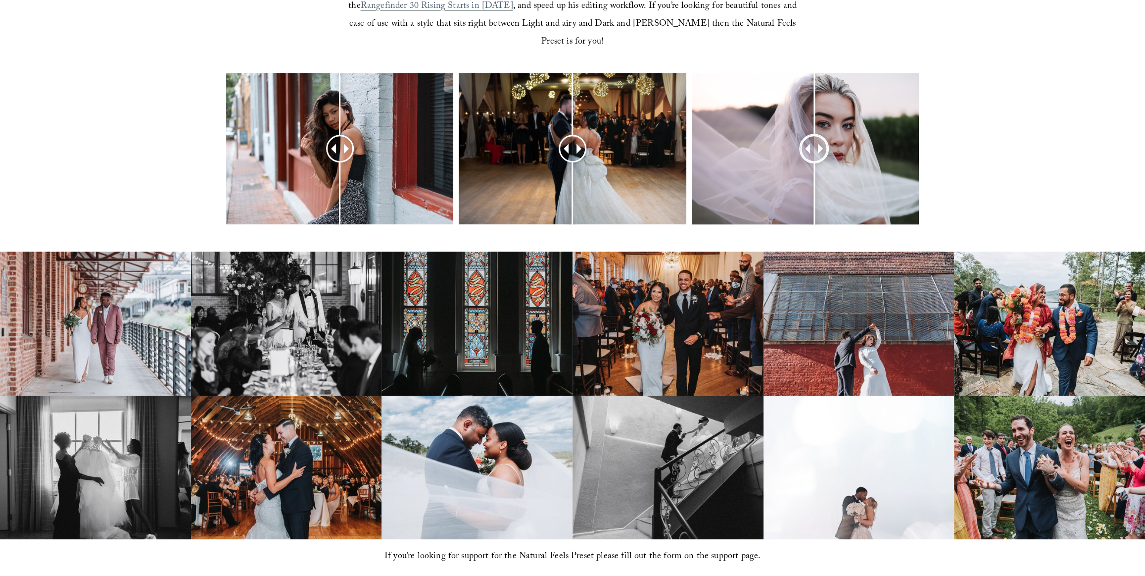
drag, startPoint x: 804, startPoint y: 125, endPoint x: 814, endPoint y: 97, distance: 30.5
click at [814, 136] on div at bounding box center [814, 148] width 25 height 25
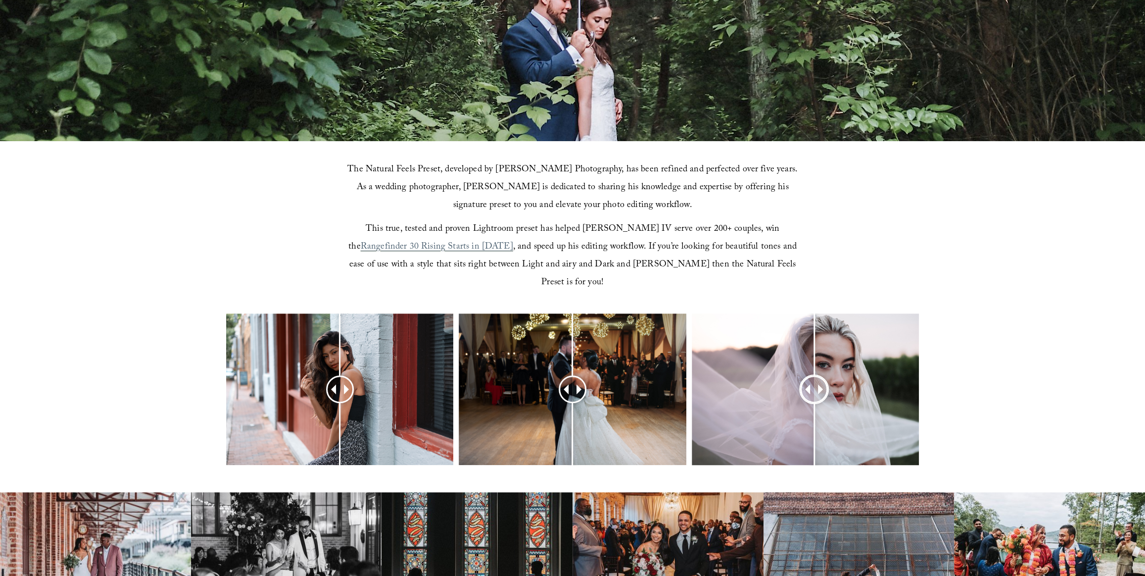
scroll to position [0, 0]
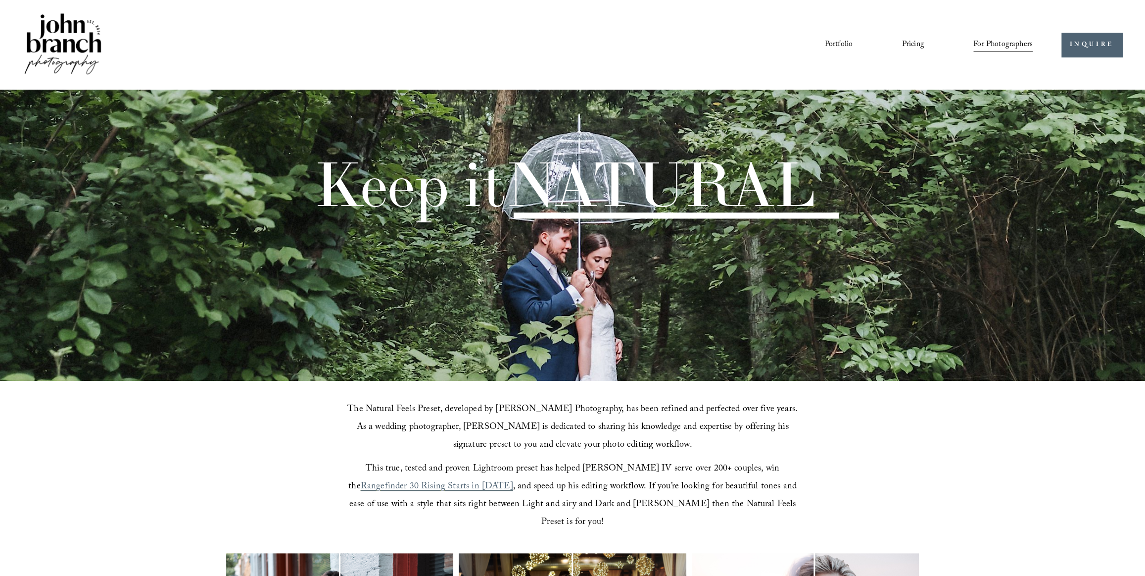
click at [0, 0] on span "Presets" at bounding box center [0, 0] width 0 height 0
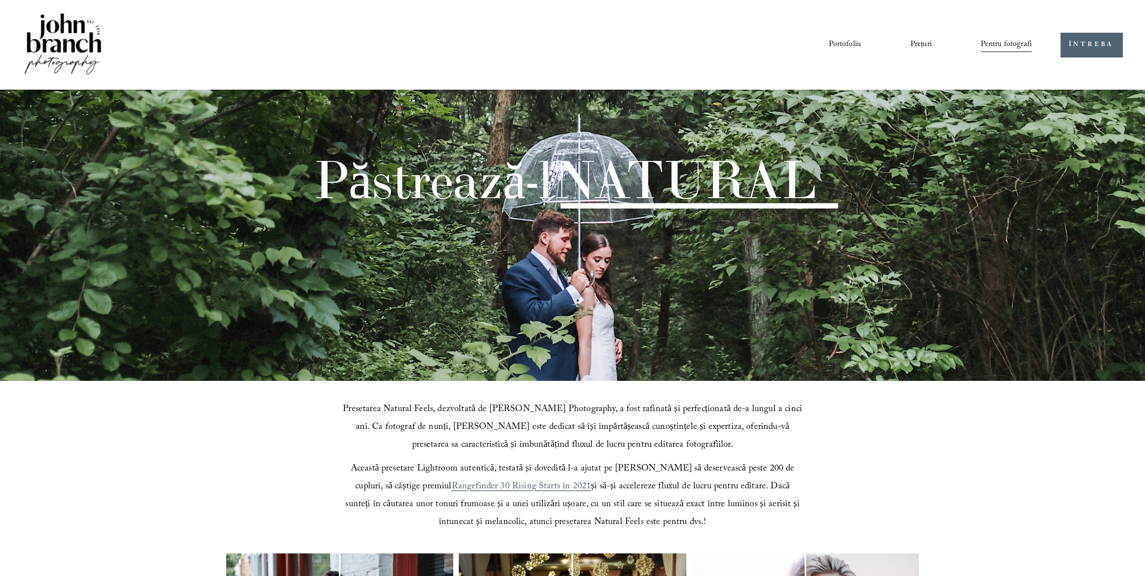
scroll to position [240, 0]
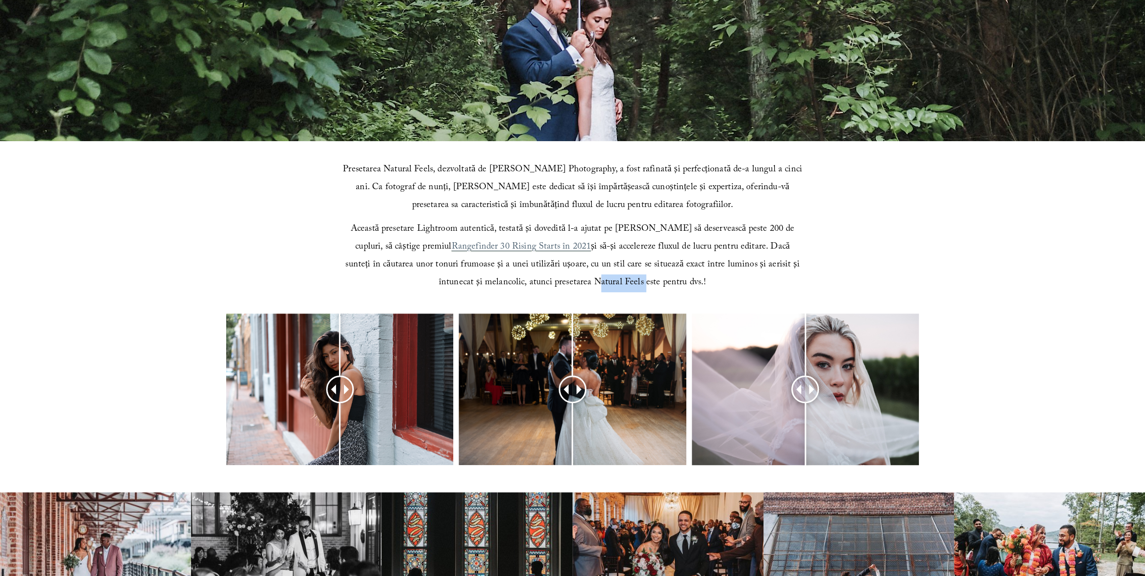
drag, startPoint x: 619, startPoint y: 282, endPoint x: 571, endPoint y: 286, distance: 47.6
click at [571, 286] on font "și să-și accelereze fluxul de lucru pentru editare. Dacă sunteți în căutarea un…" at bounding box center [573, 265] width 456 height 51
copy font "Natural Feels"
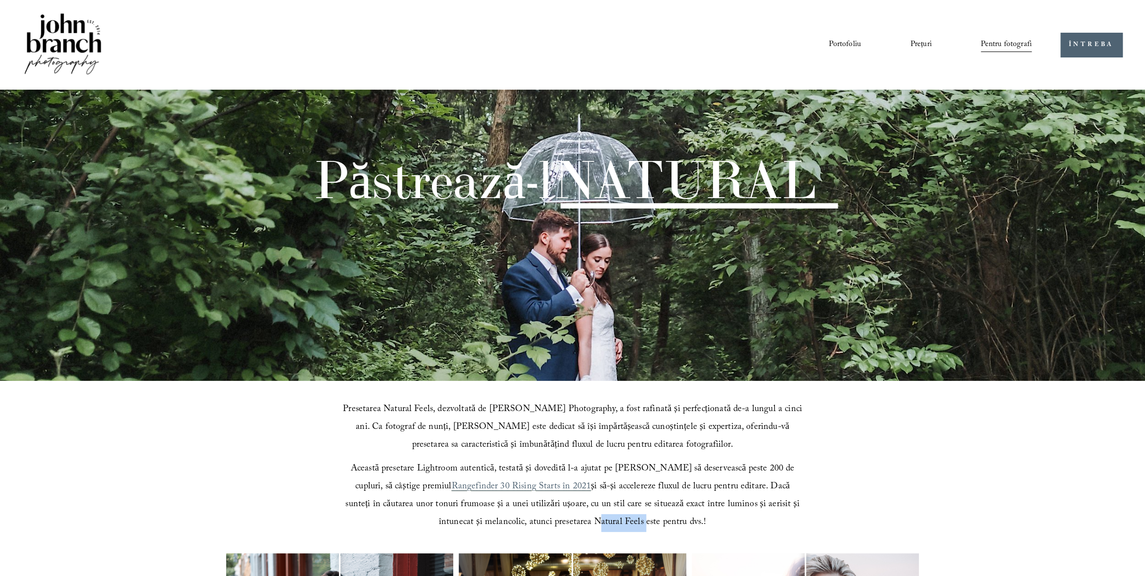
click at [0, 0] on font "Presetări" at bounding box center [0, 0] width 0 height 0
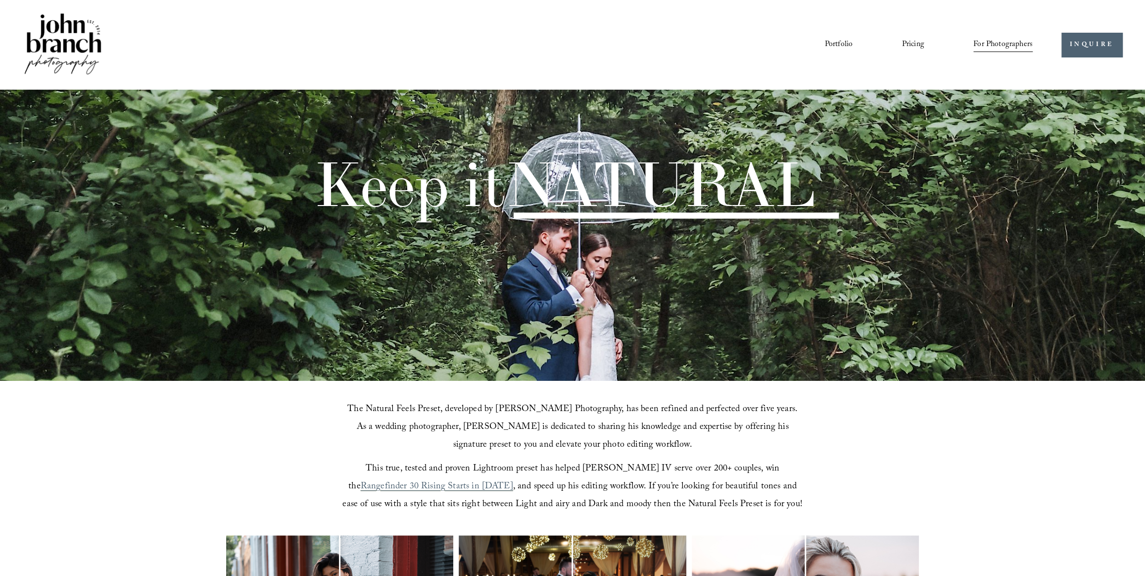
click at [914, 41] on link "Pricing" at bounding box center [913, 44] width 22 height 17
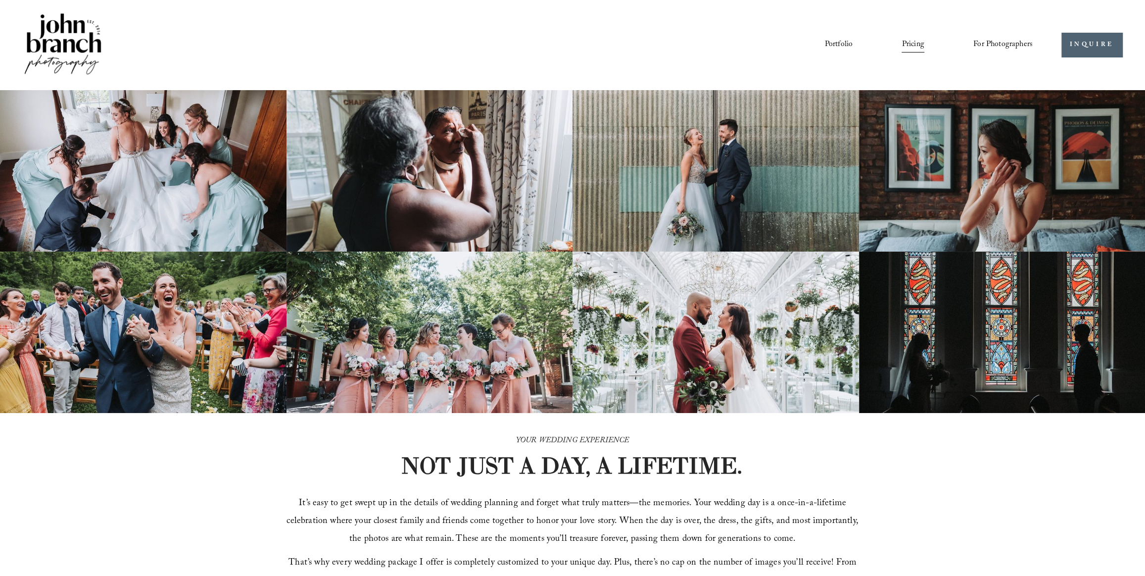
click at [0, 0] on span "Presets" at bounding box center [0, 0] width 0 height 0
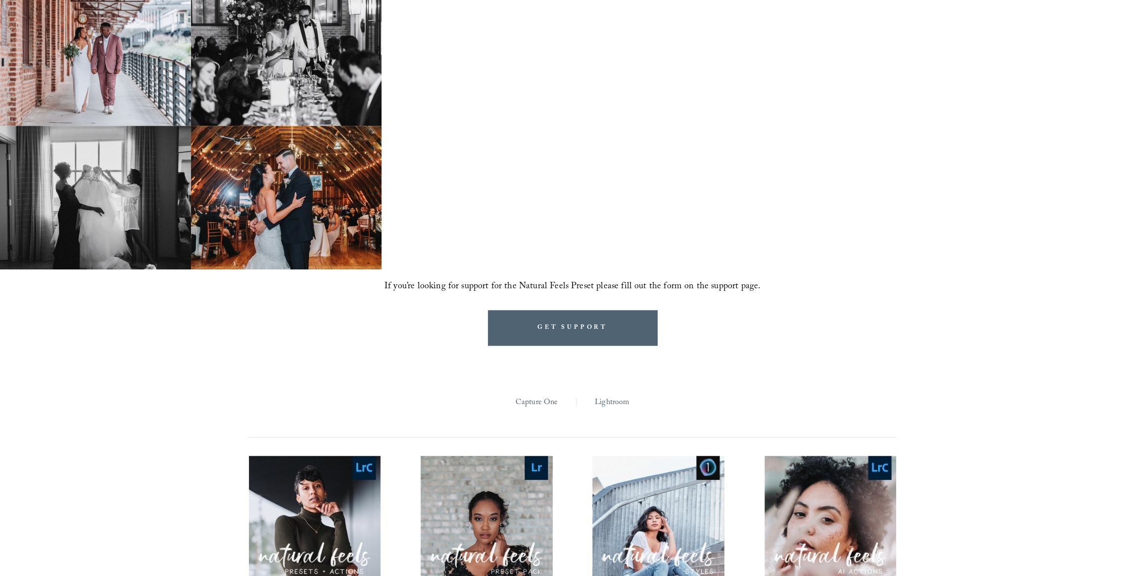
scroll to position [960, 0]
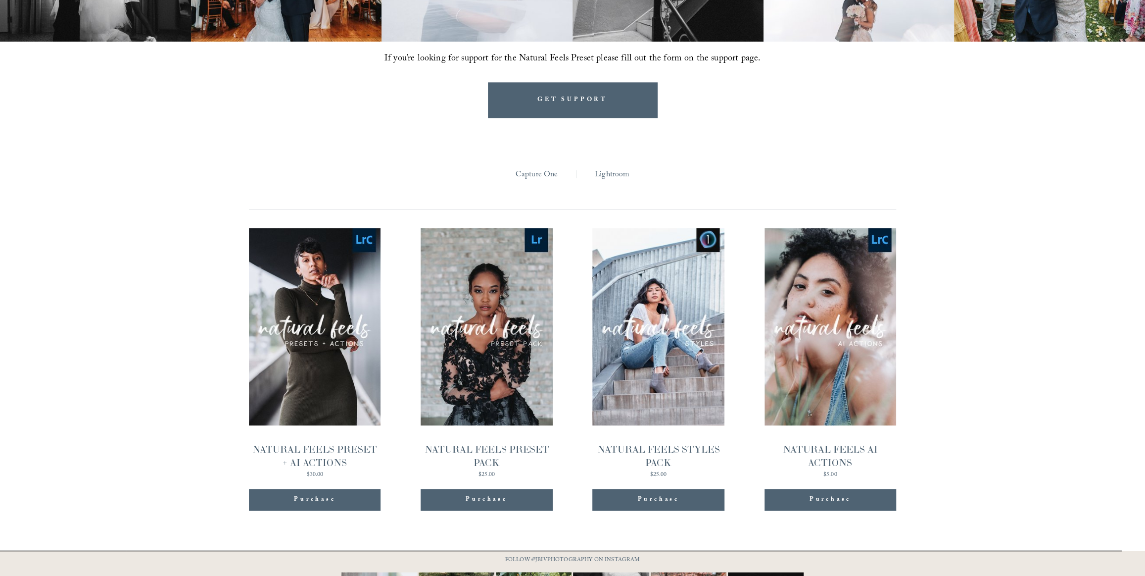
click at [843, 385] on link "Quick View NATURAL FEELS AI ACTIONS $5.00" at bounding box center [831, 353] width 132 height 250
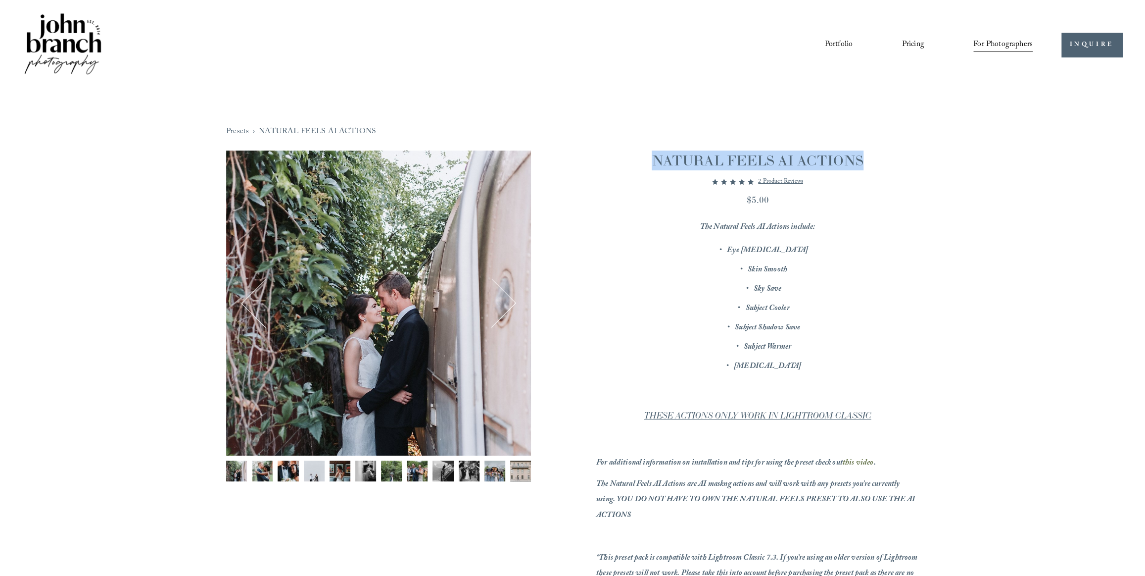
drag, startPoint x: 813, startPoint y: 160, endPoint x: 656, endPoint y: 162, distance: 157.4
click at [656, 162] on h1 "NATURAL FEELS AI ACTIONS" at bounding box center [757, 160] width 323 height 20
copy h1 "NATURAL FEELS AI ACTIONS"
